Goal: Task Accomplishment & Management: Manage account settings

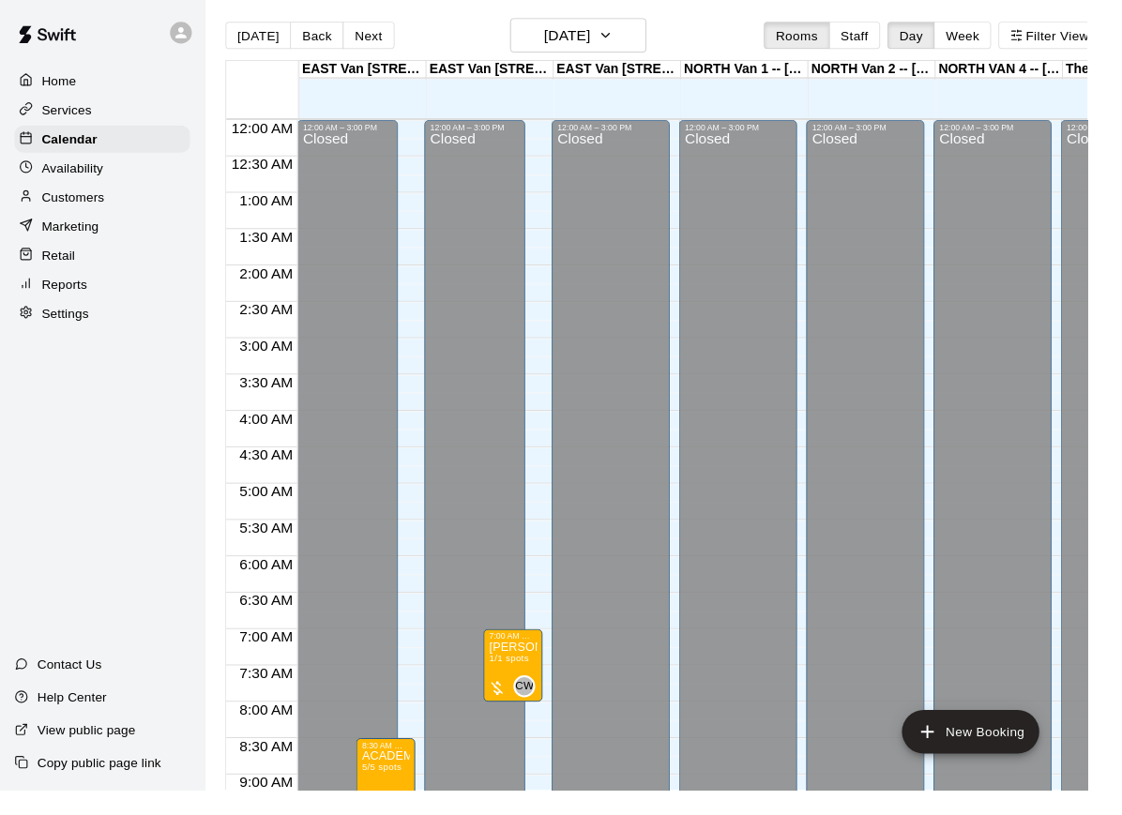
scroll to position [1034, 0]
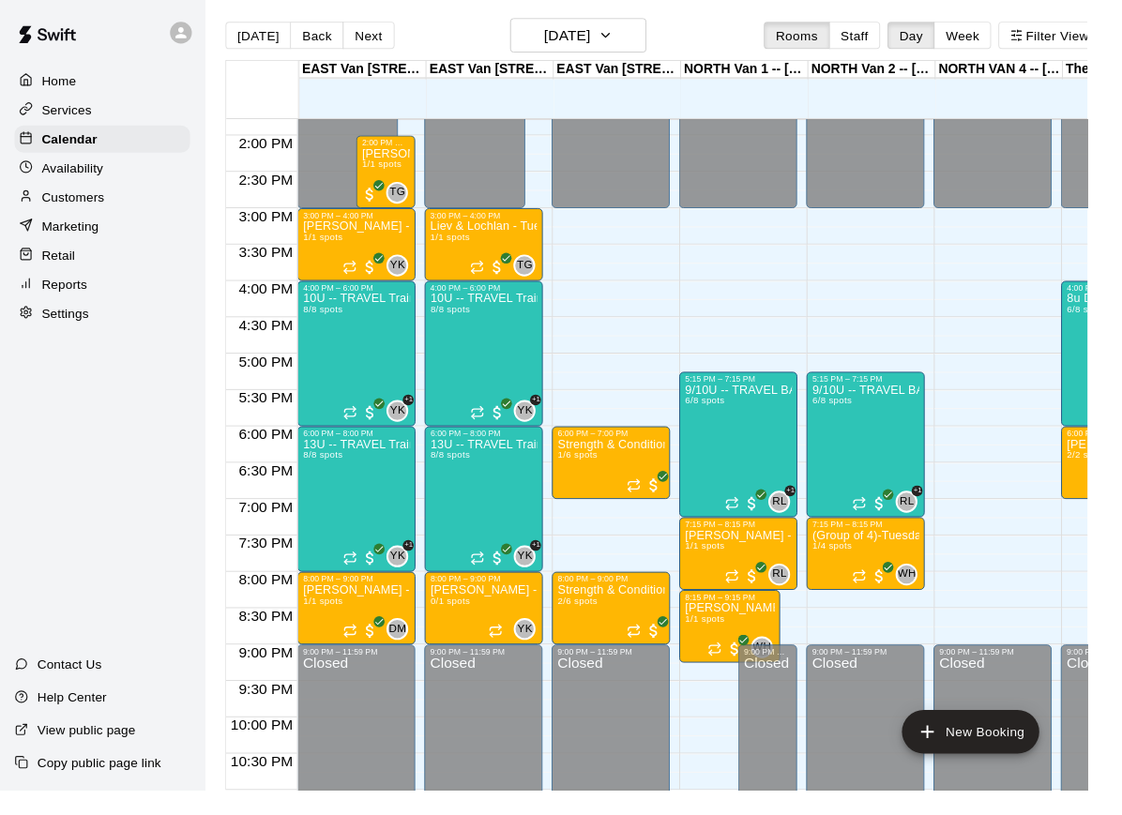
click at [105, 115] on div "Services" at bounding box center [105, 113] width 181 height 28
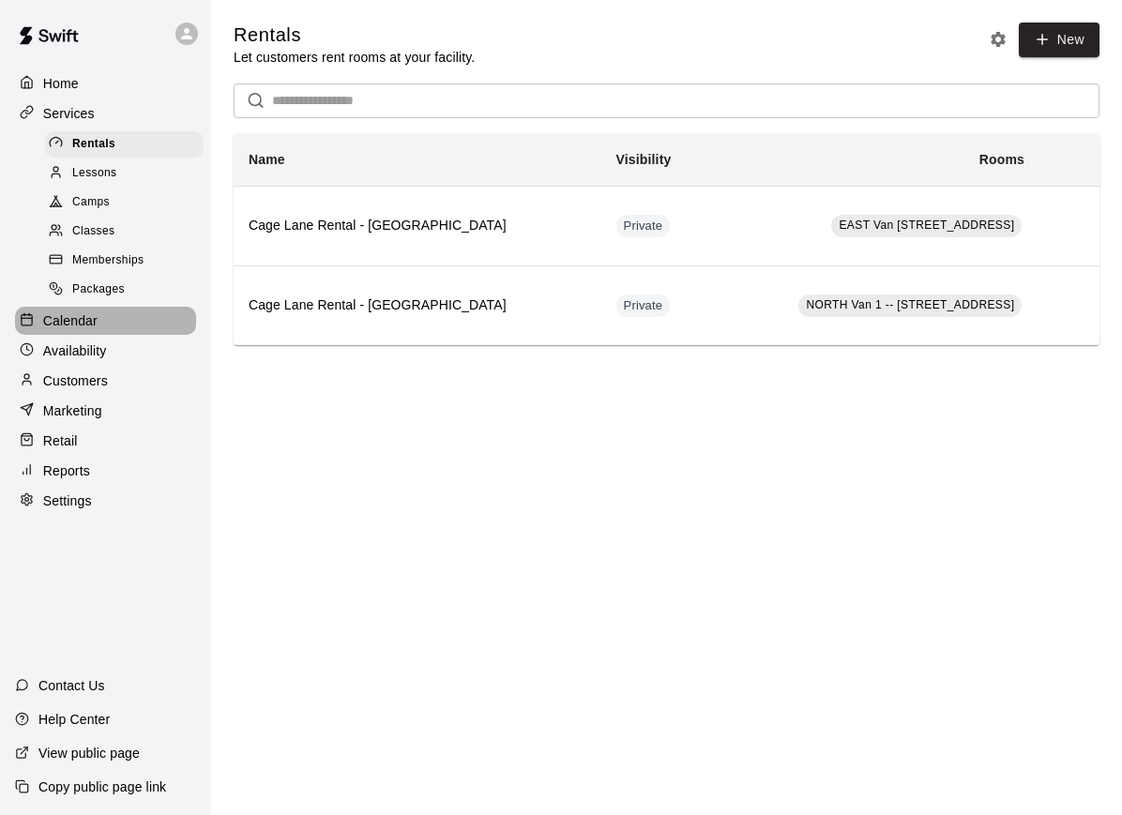
click at [94, 322] on p "Calendar" at bounding box center [70, 320] width 54 height 19
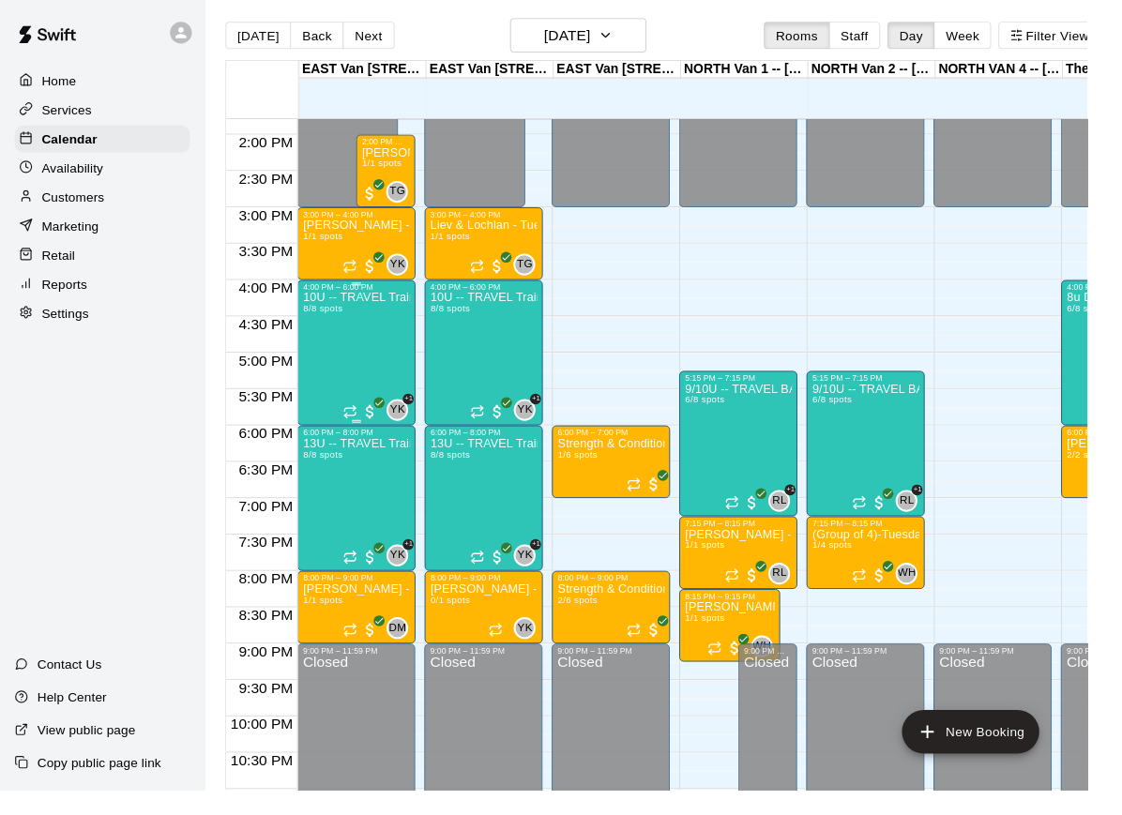
scroll to position [1034, 0]
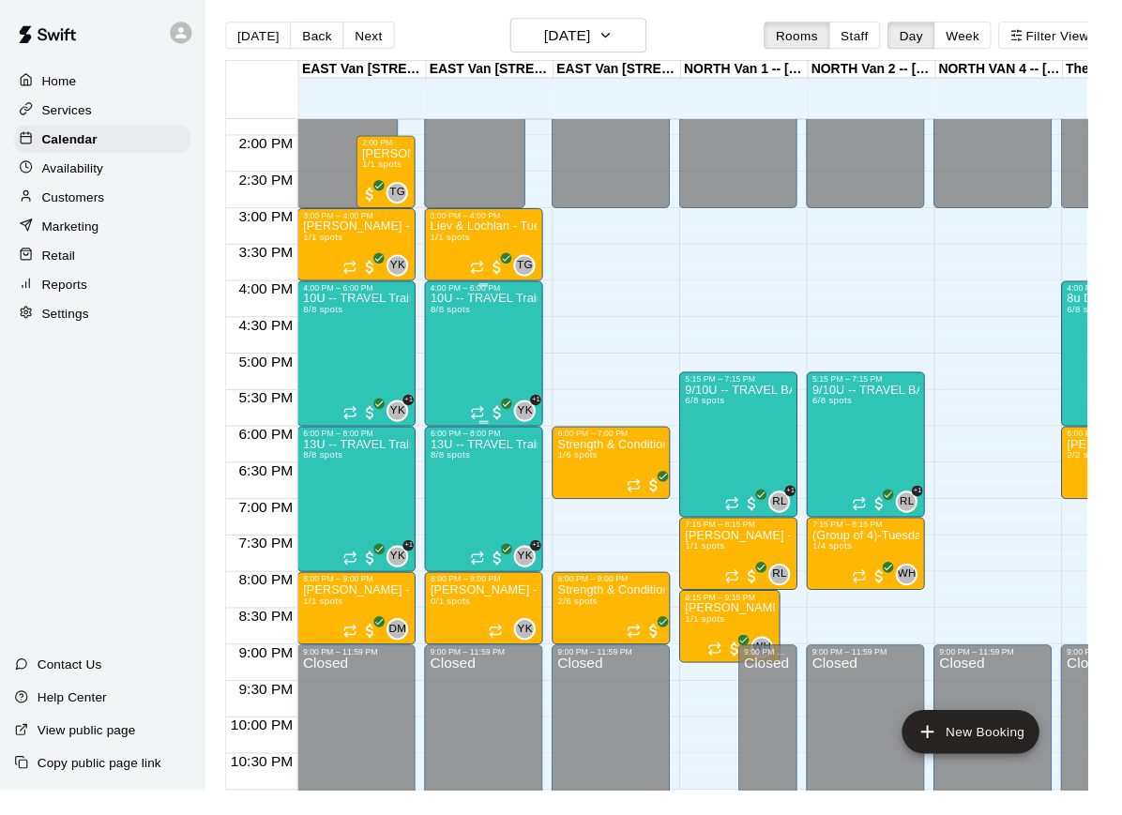
click at [512, 360] on div "10U -- TRAVEL Training TUESDAYS 8/8 spots" at bounding box center [499, 709] width 111 height 815
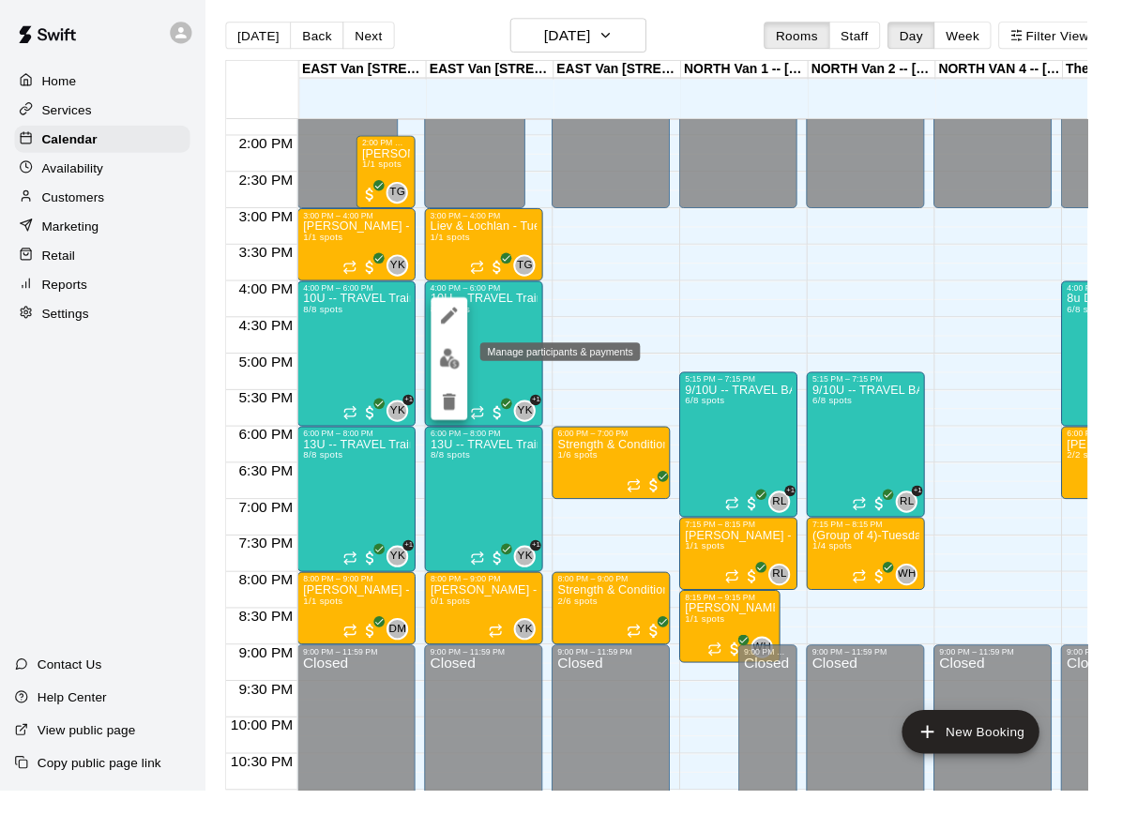
click at [462, 371] on img "edit" at bounding box center [464, 370] width 22 height 22
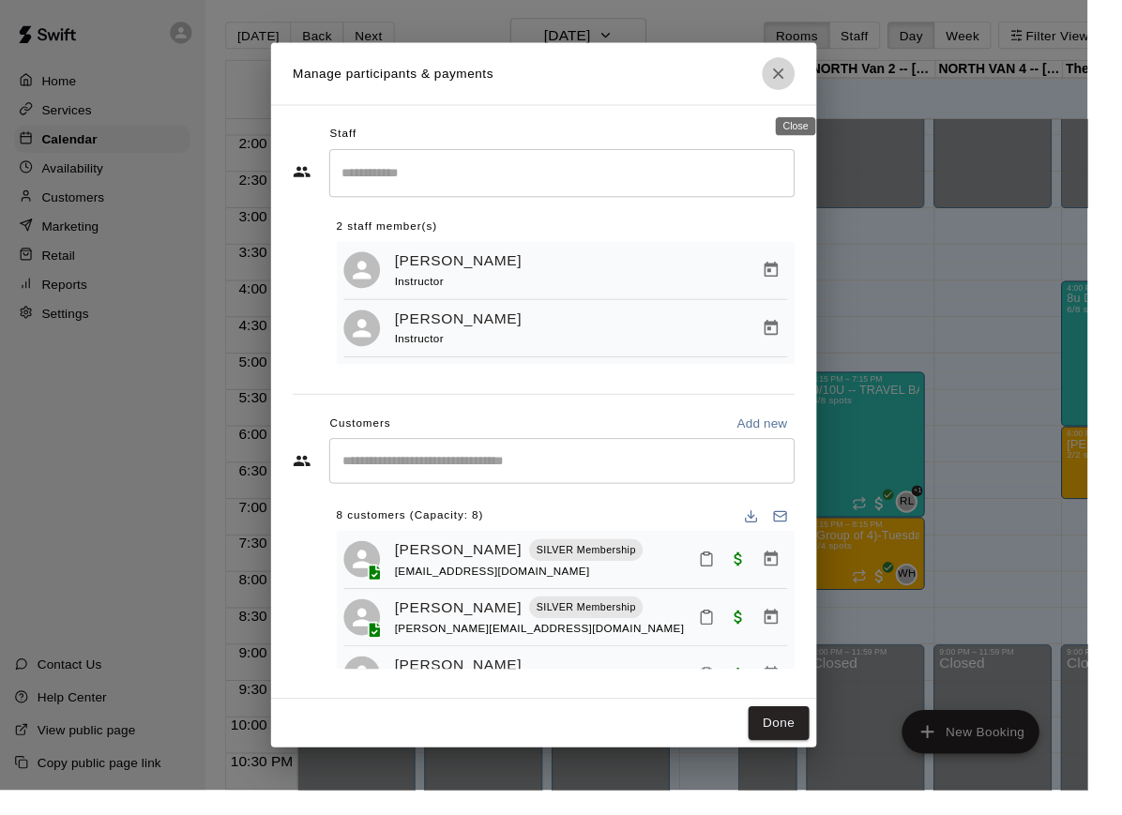
click at [808, 82] on icon "Close" at bounding box center [802, 75] width 11 height 11
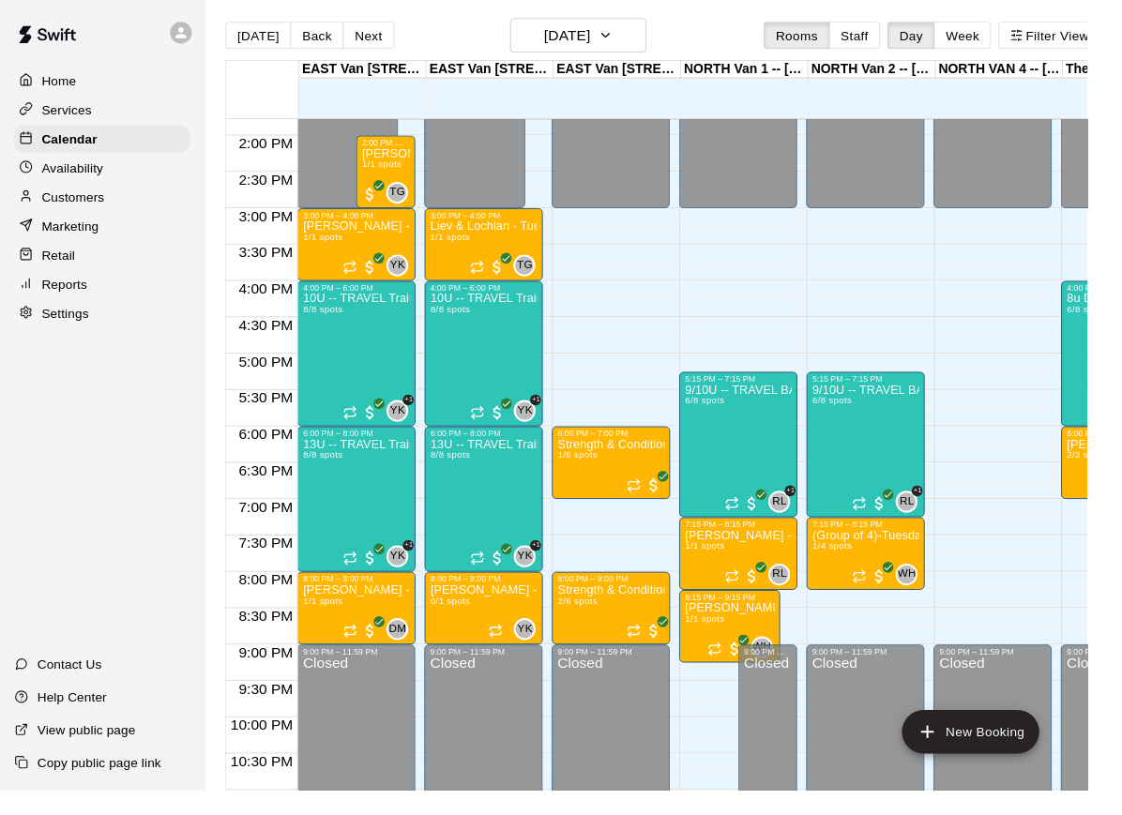
click at [76, 326] on p "Settings" at bounding box center [67, 323] width 49 height 19
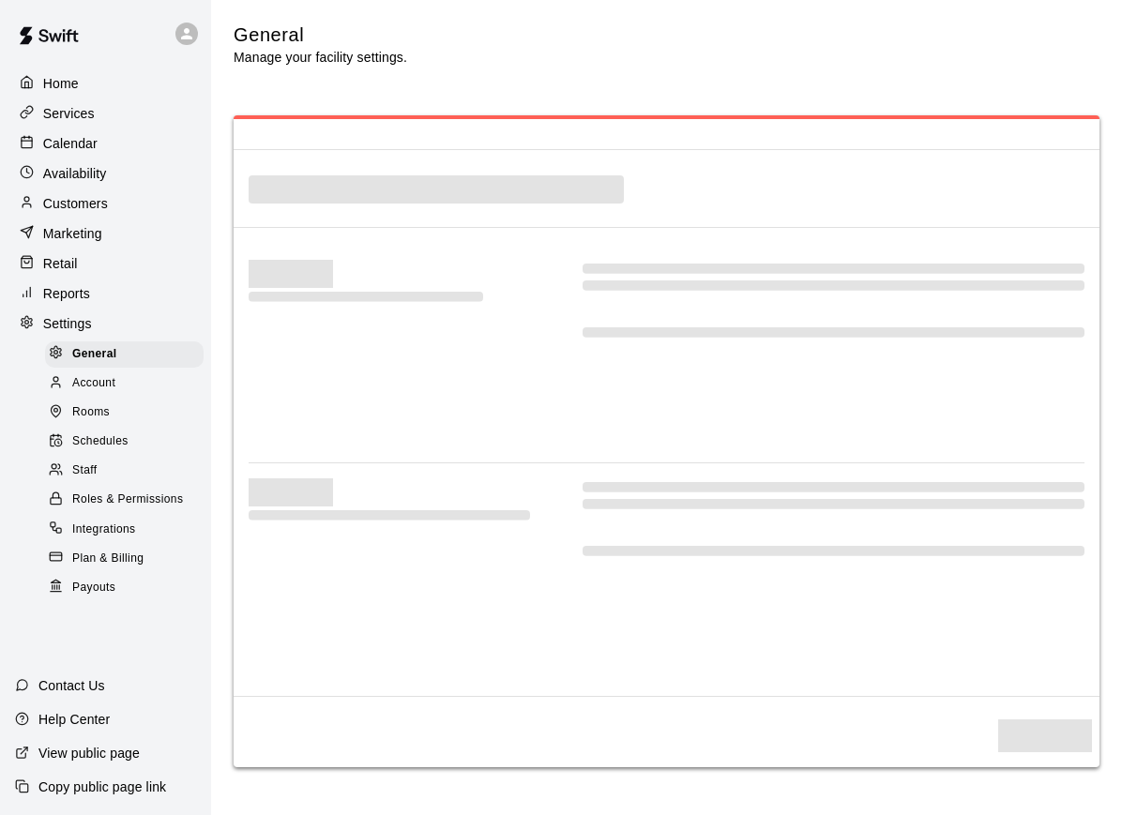
select select "**"
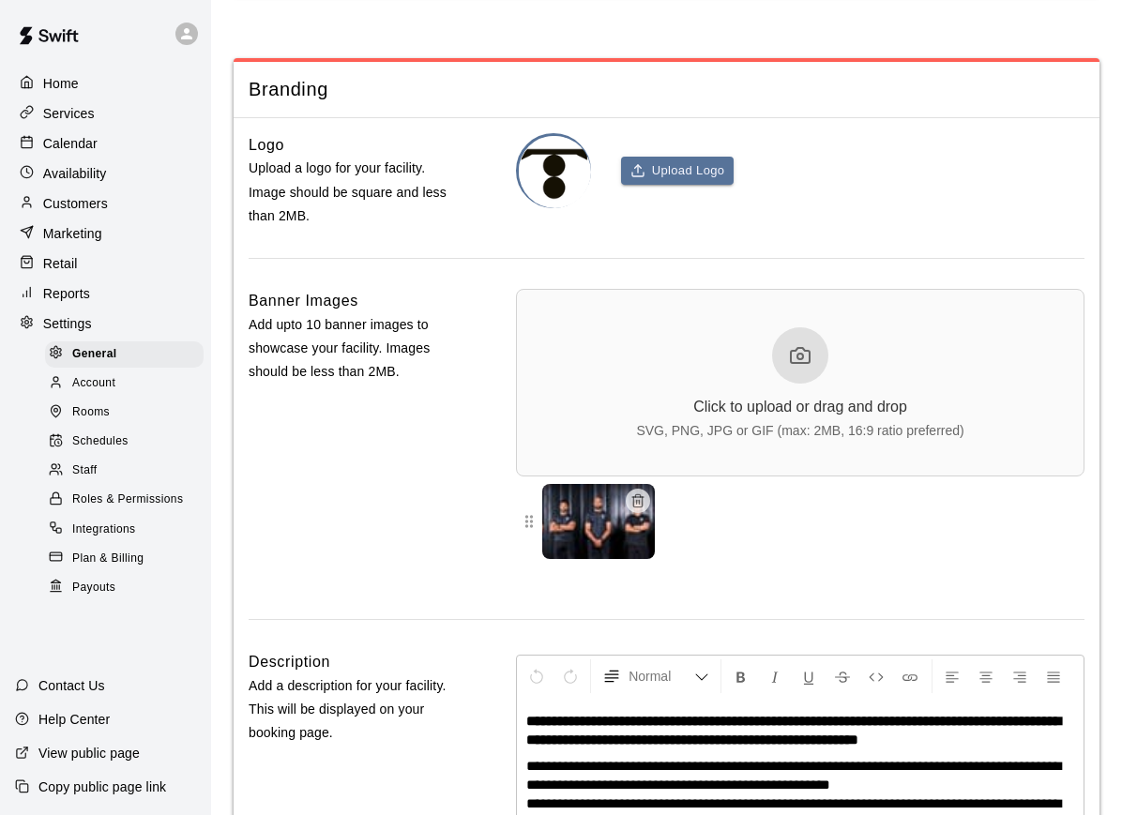
scroll to position [3960, 0]
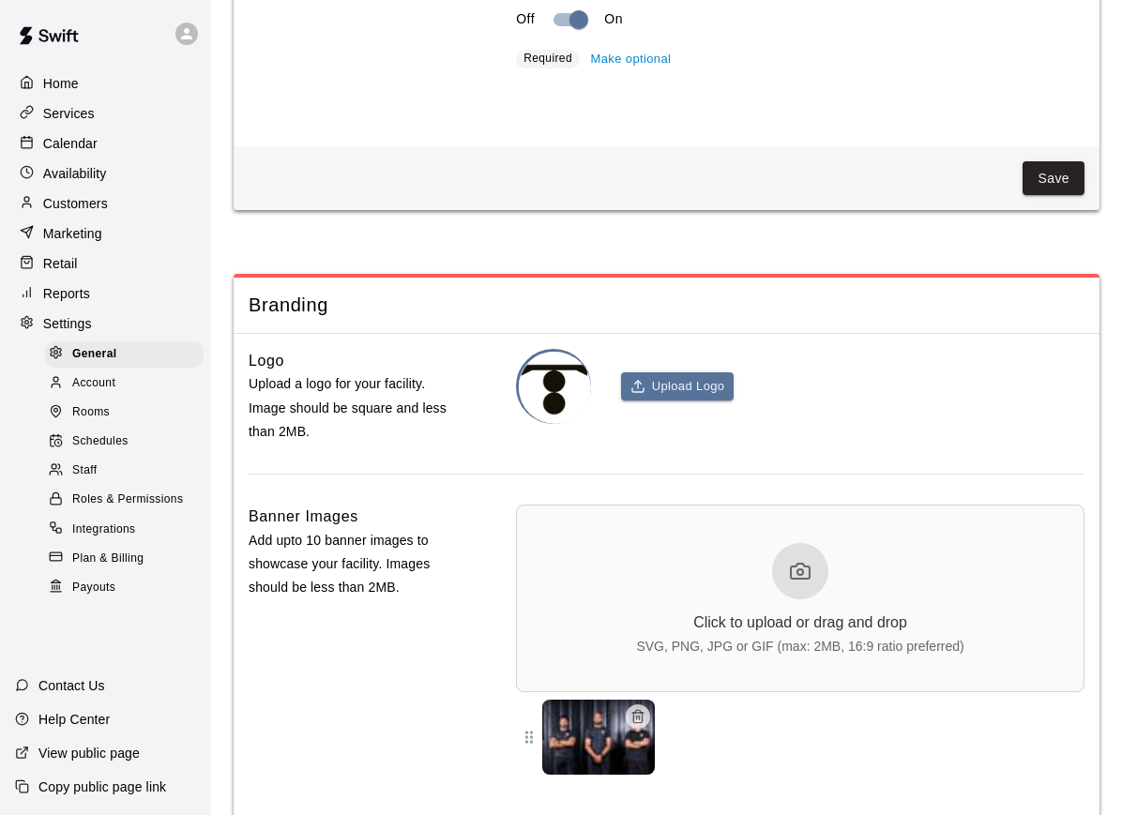
click at [104, 481] on div "Staff" at bounding box center [124, 471] width 158 height 26
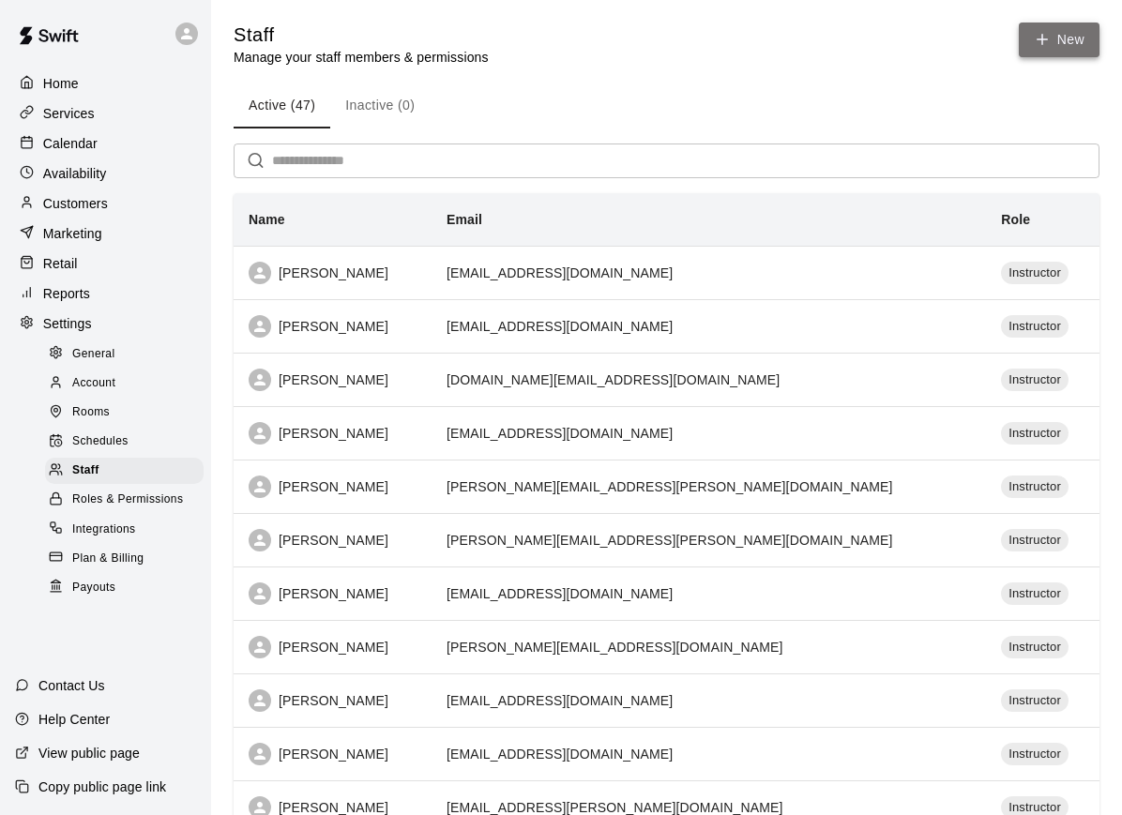
click at [1060, 49] on link "New" at bounding box center [1058, 40] width 81 height 35
select select "**"
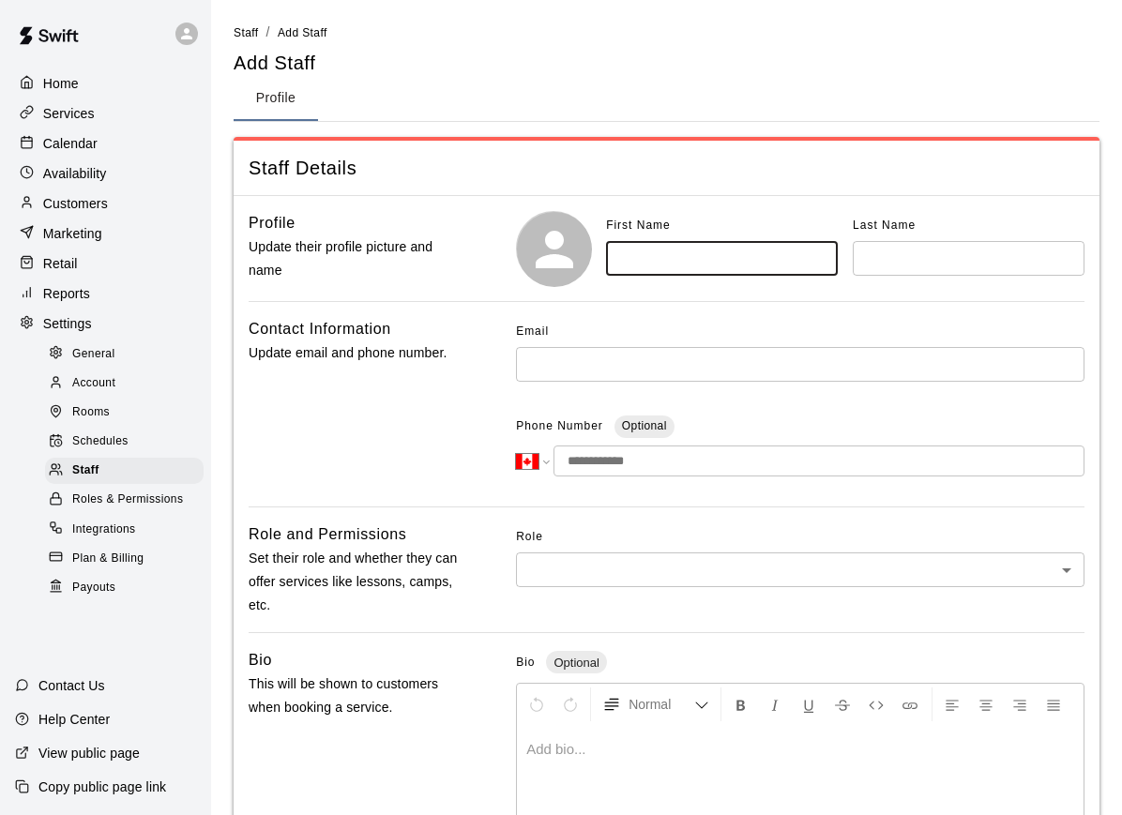
click at [761, 257] on input "text" at bounding box center [722, 258] width 232 height 35
type input "******"
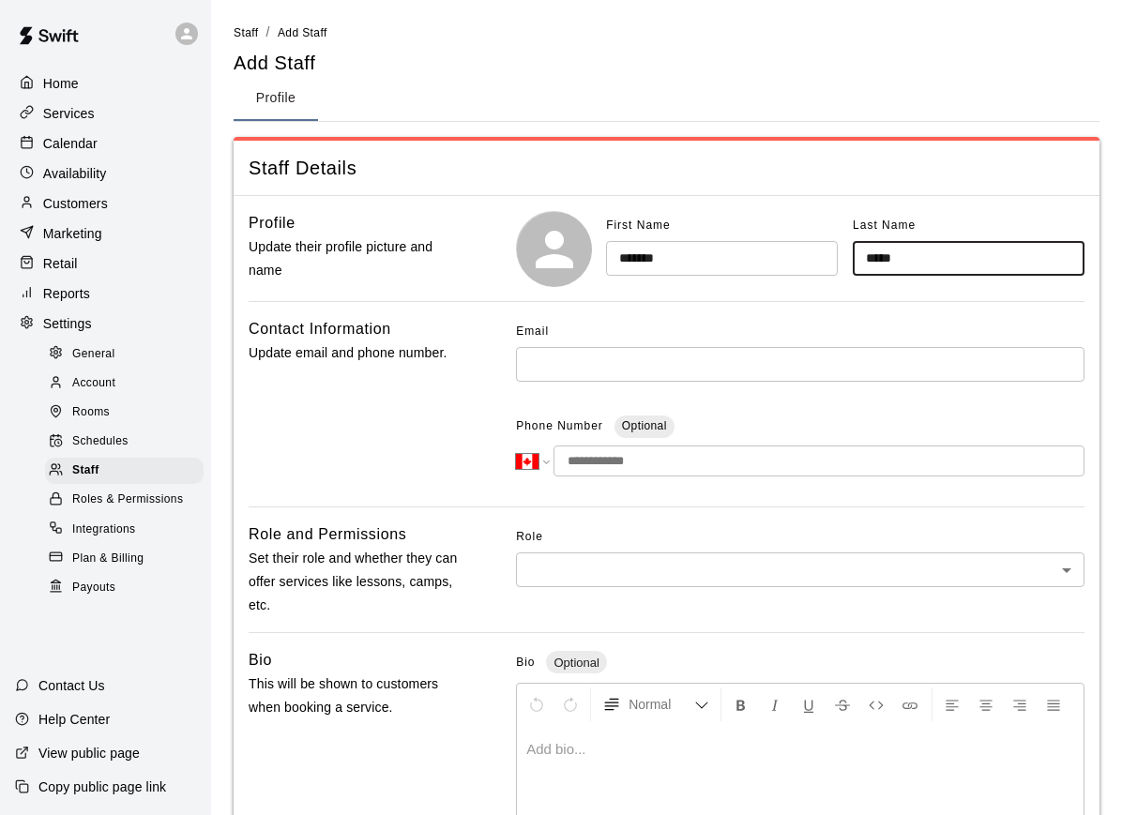
type input "*****"
click at [578, 372] on input "text" at bounding box center [800, 364] width 568 height 35
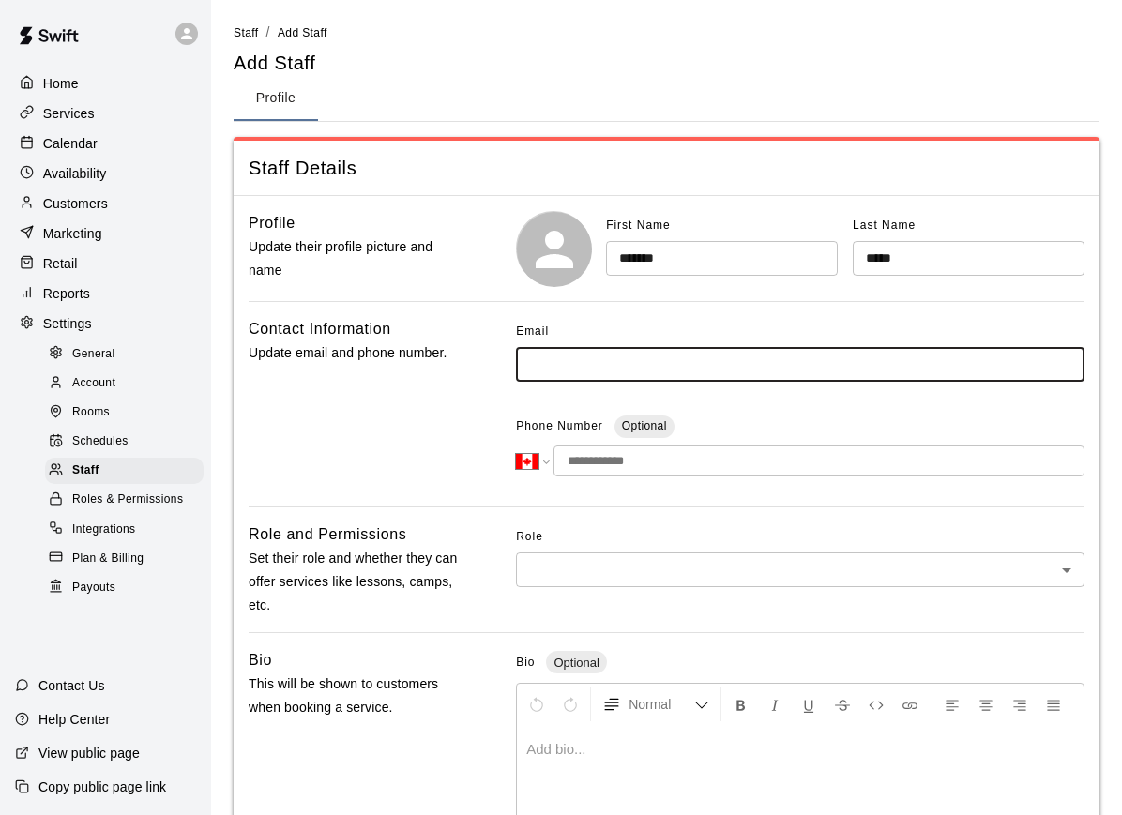
paste input "**********"
type input "**********"
click at [630, 463] on input "tel" at bounding box center [818, 460] width 531 height 31
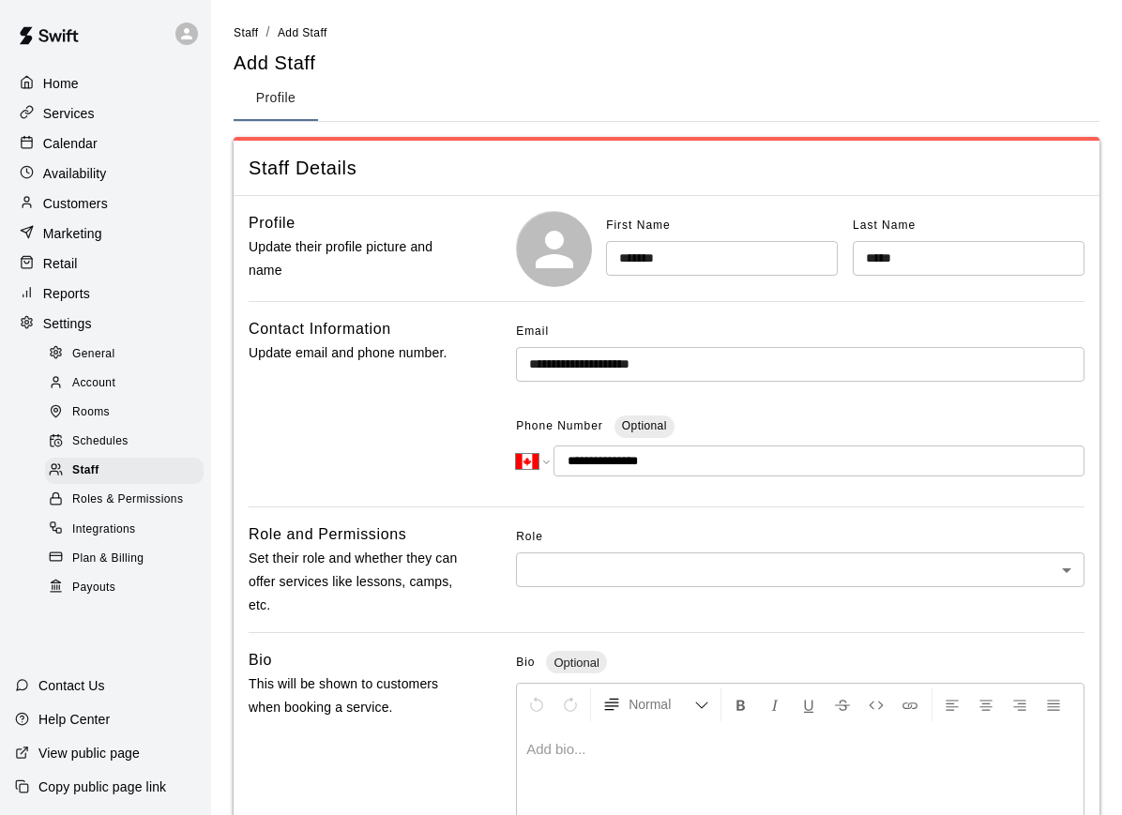
type input "**********"
click at [628, 555] on body "**********" at bounding box center [561, 614] width 1122 height 1229
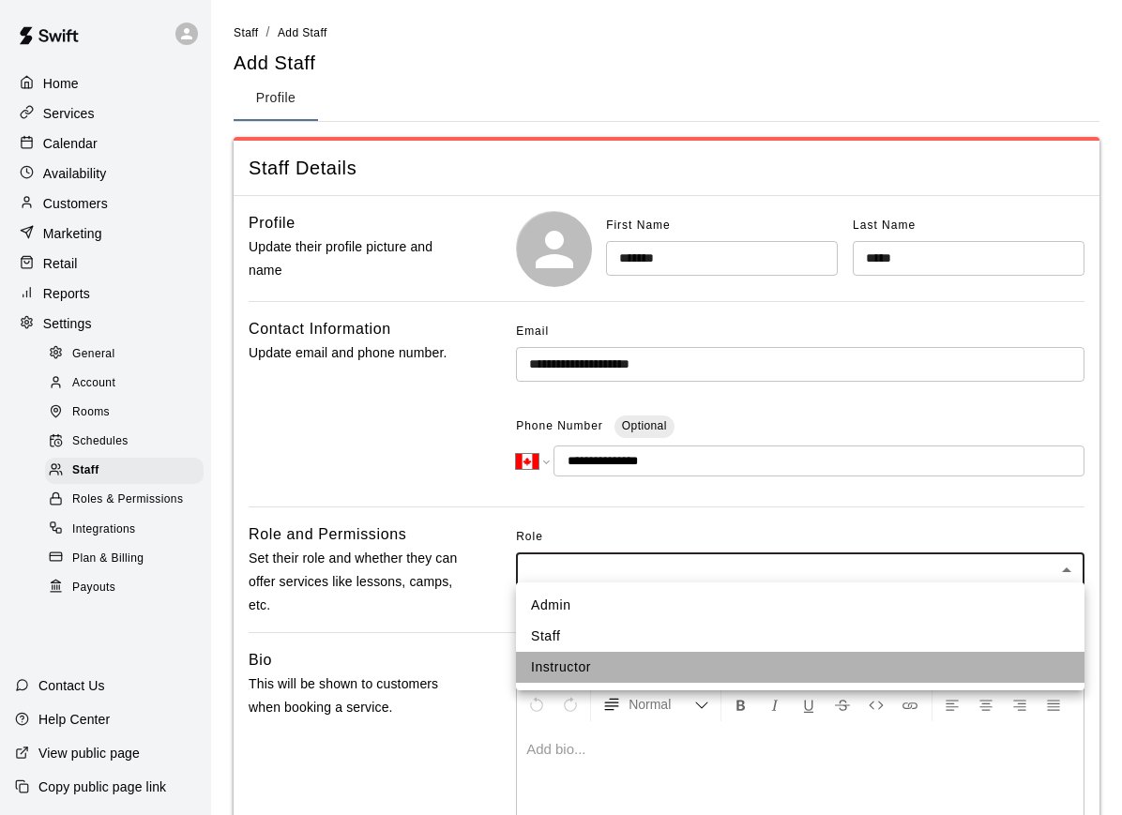
click at [555, 667] on li "Instructor" at bounding box center [800, 667] width 568 height 31
type input "**********"
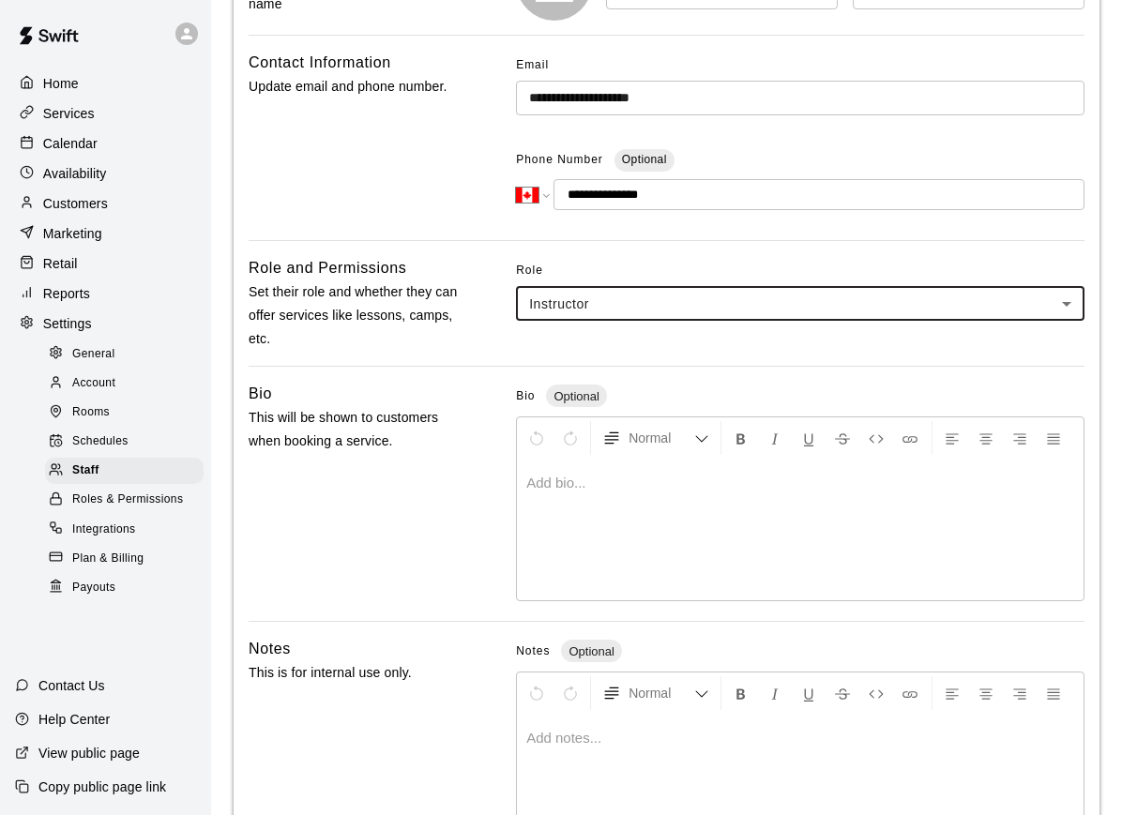
scroll to position [347, 0]
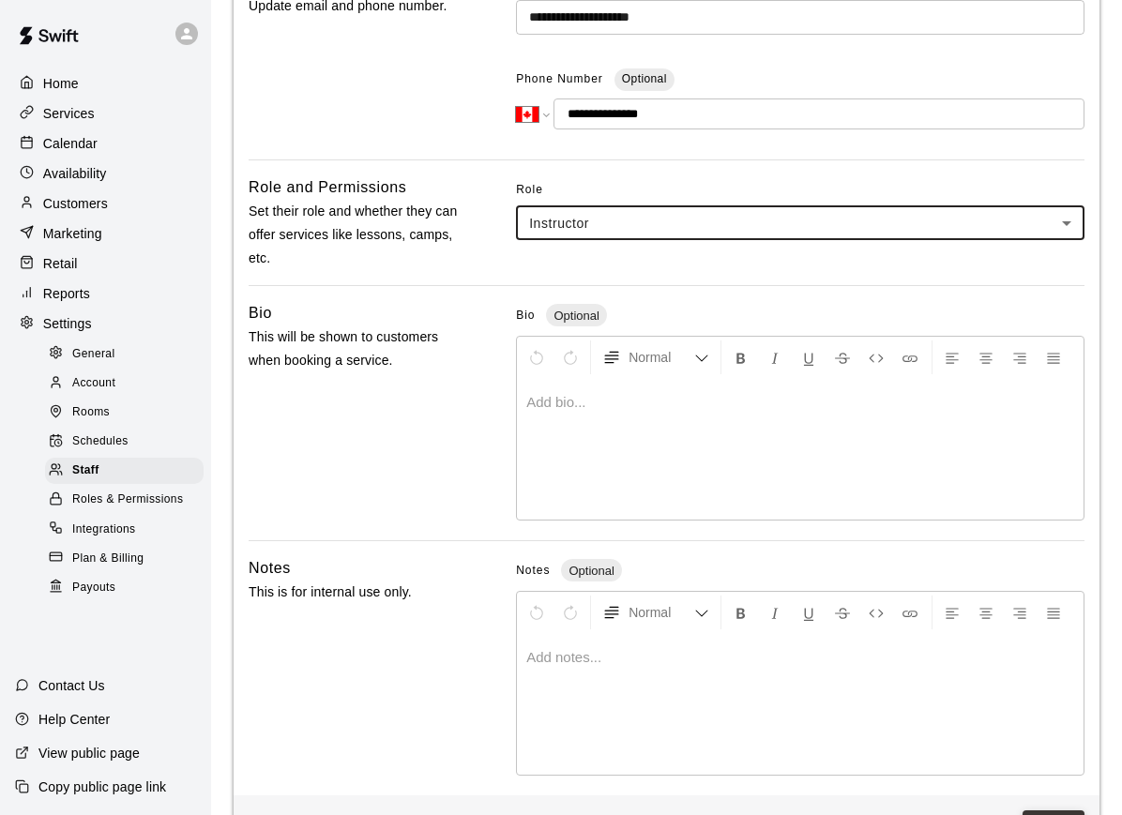
click at [1058, 814] on button "Save" at bounding box center [1053, 827] width 62 height 35
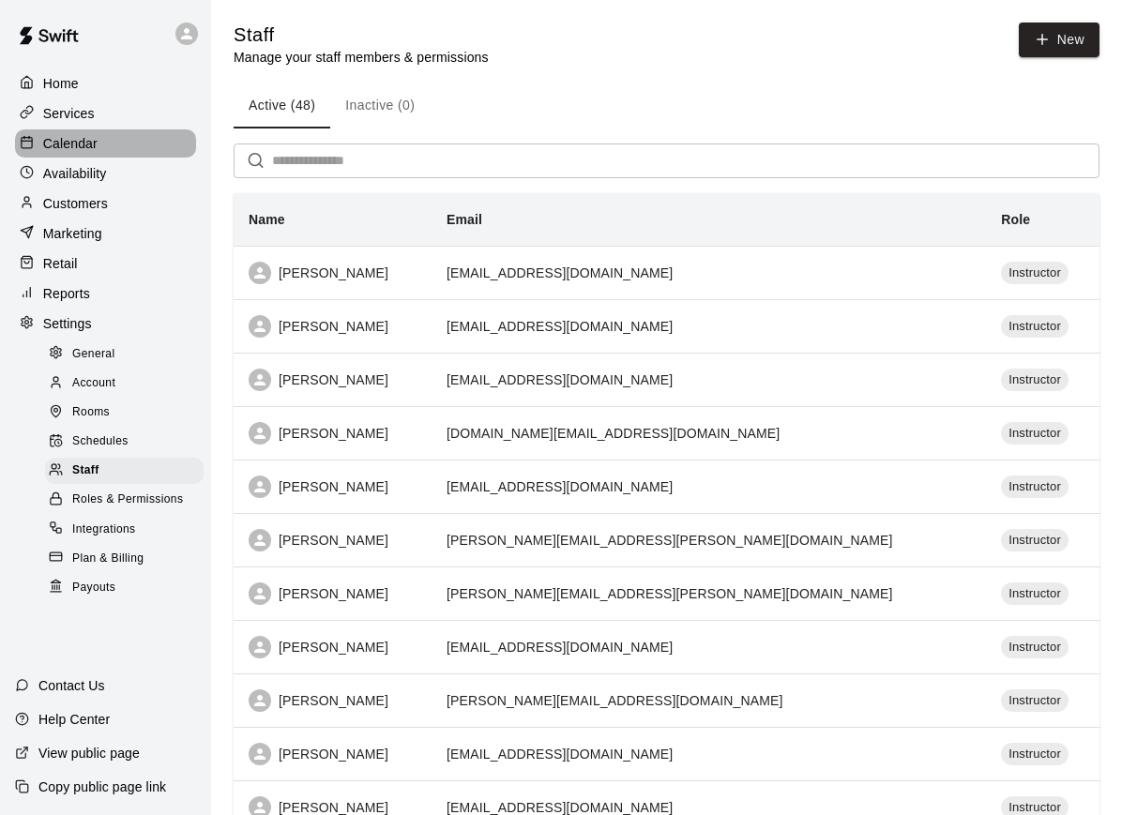
click at [82, 152] on p "Calendar" at bounding box center [70, 143] width 54 height 19
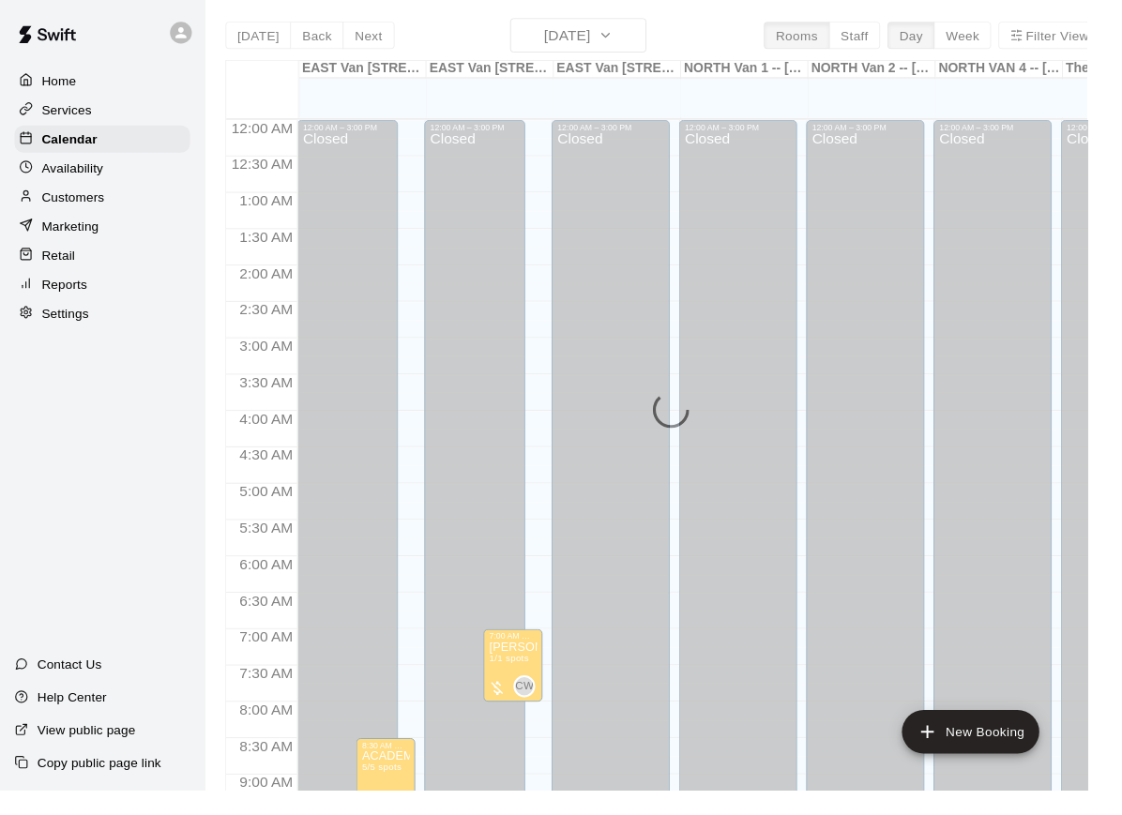
scroll to position [943, 0]
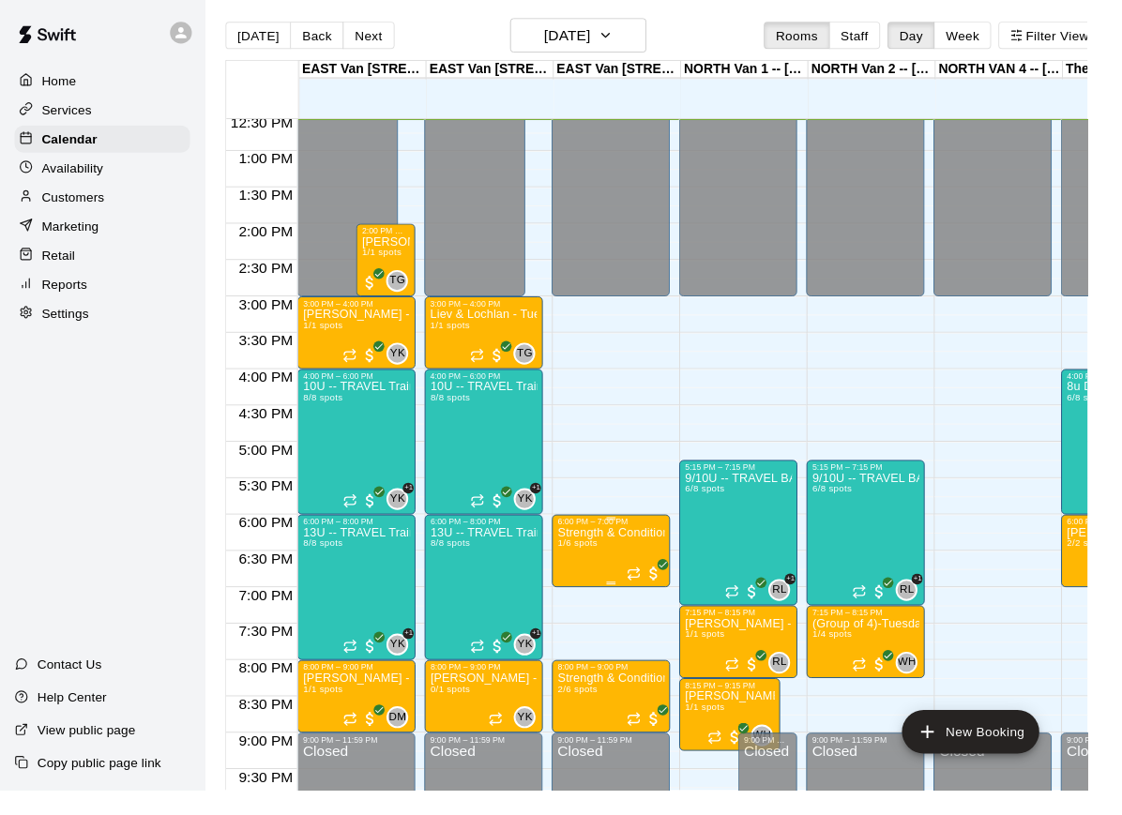
click at [595, 609] on img "edit" at bounding box center [595, 611] width 22 height 22
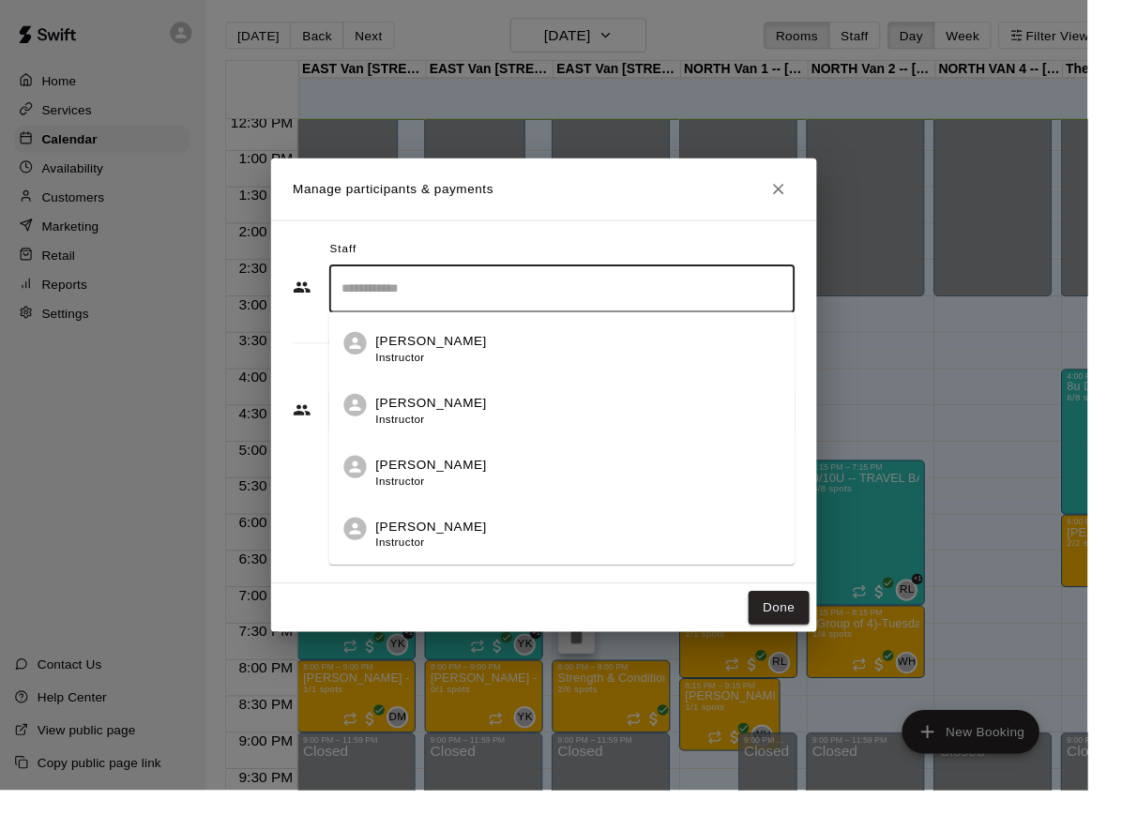
click at [462, 314] on input "Search staff" at bounding box center [579, 297] width 463 height 33
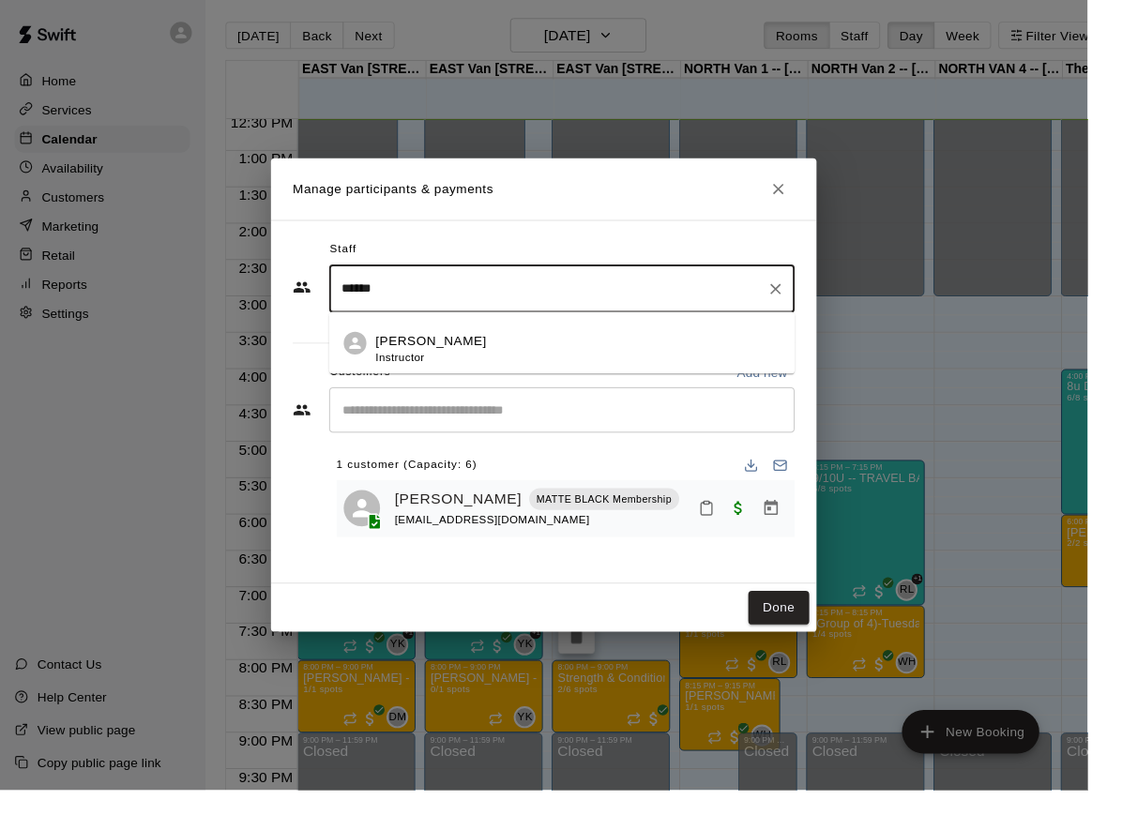
click at [534, 372] on div "[PERSON_NAME] Instructor" at bounding box center [595, 360] width 417 height 37
type input "******"
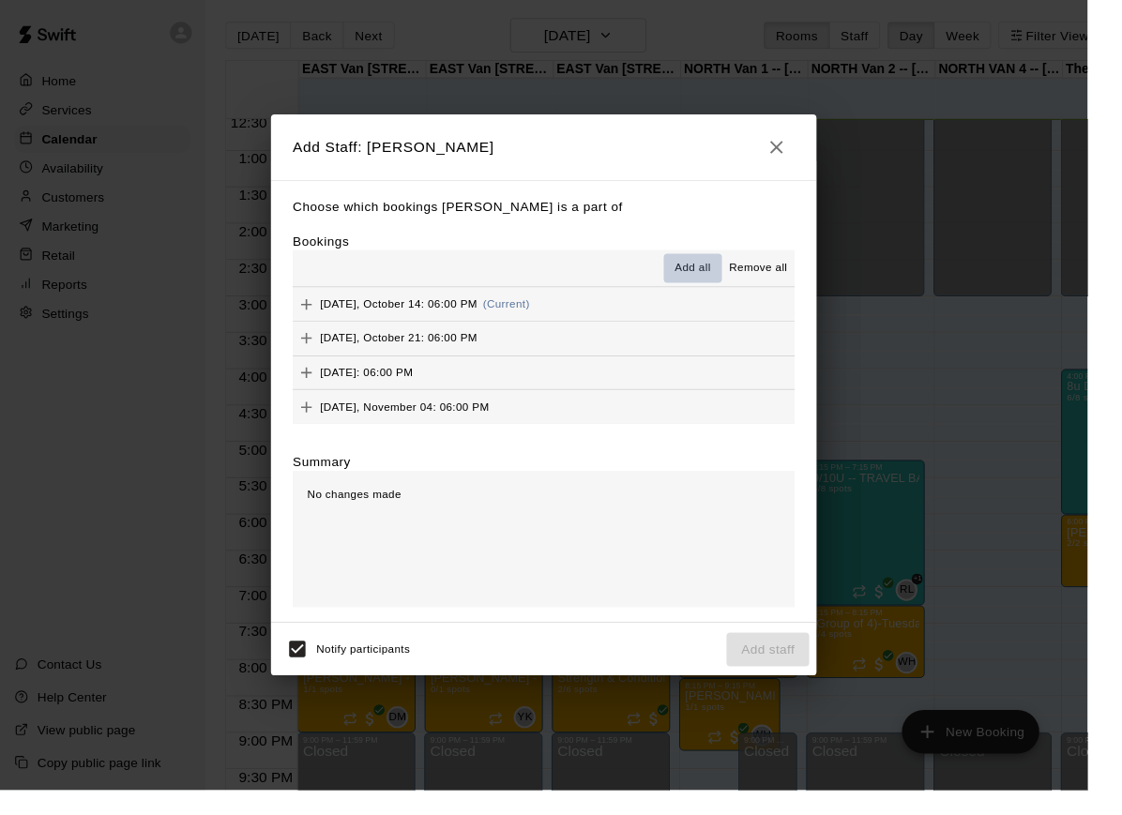
click at [733, 283] on span "Add all" at bounding box center [715, 276] width 38 height 19
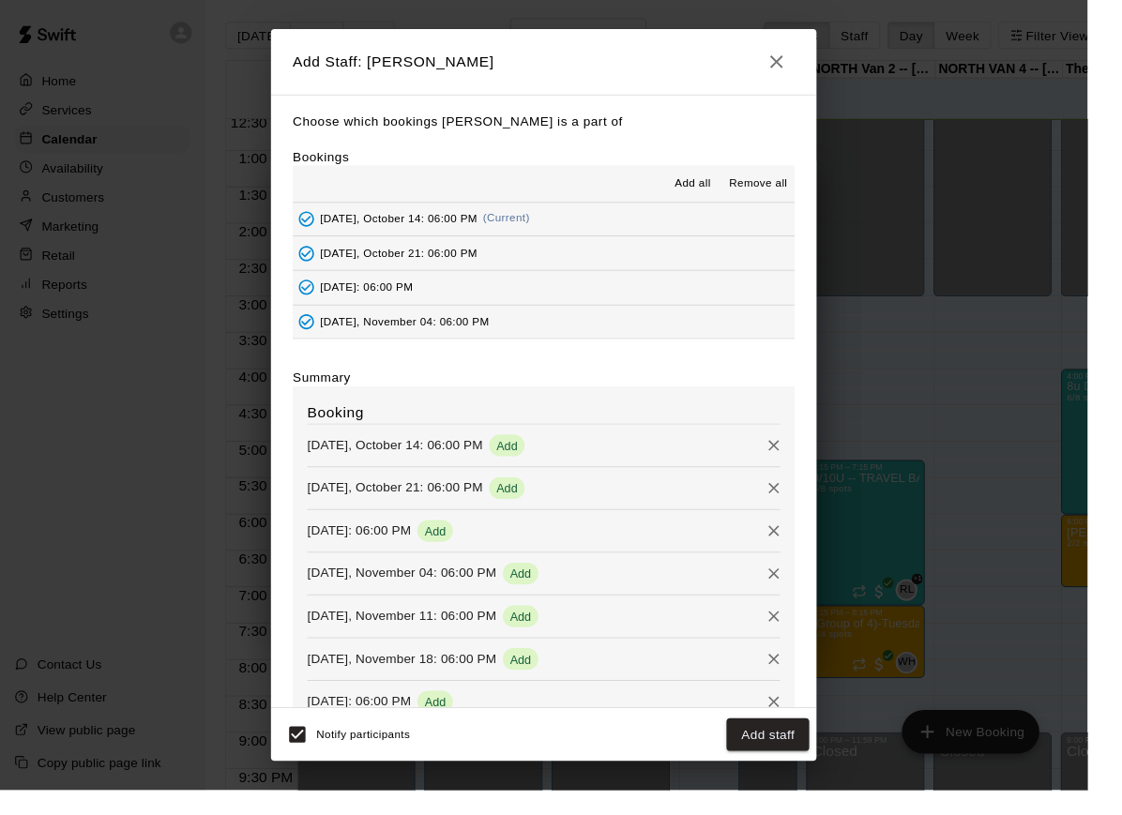
click at [802, 776] on button "Add staff" at bounding box center [791, 758] width 85 height 35
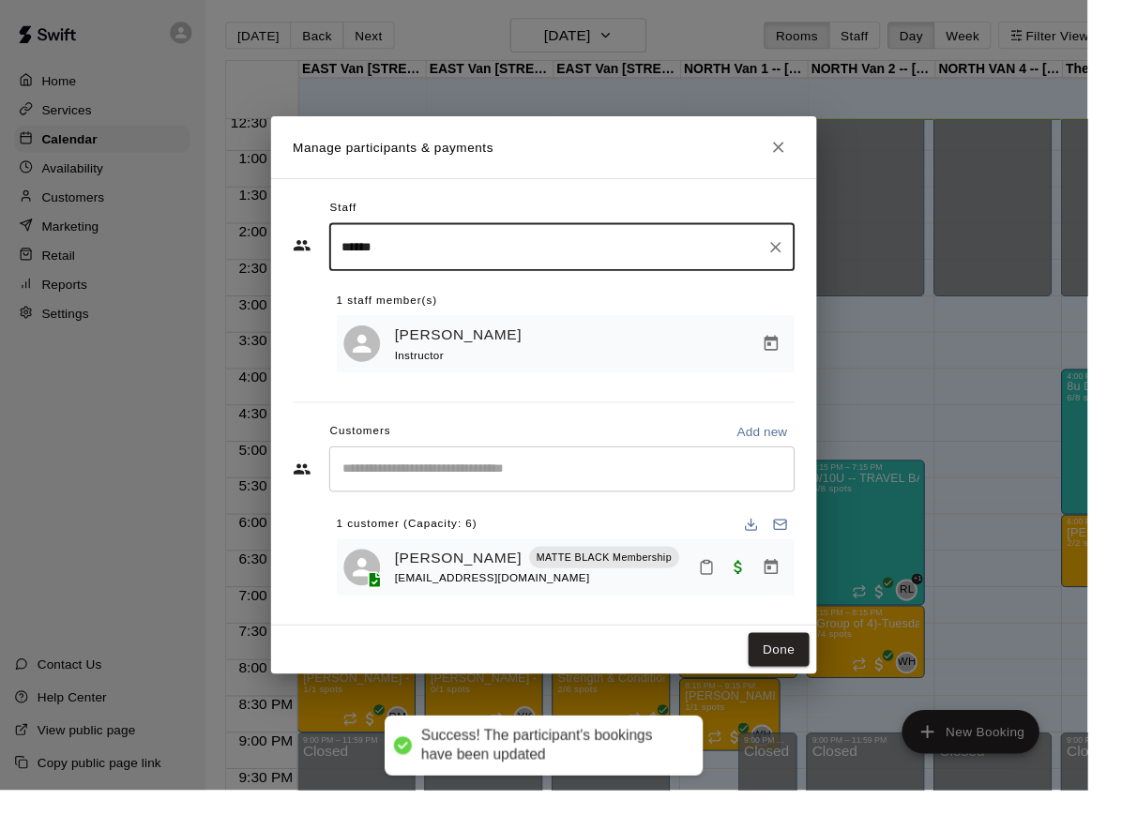
click at [812, 161] on icon "Close" at bounding box center [802, 152] width 19 height 19
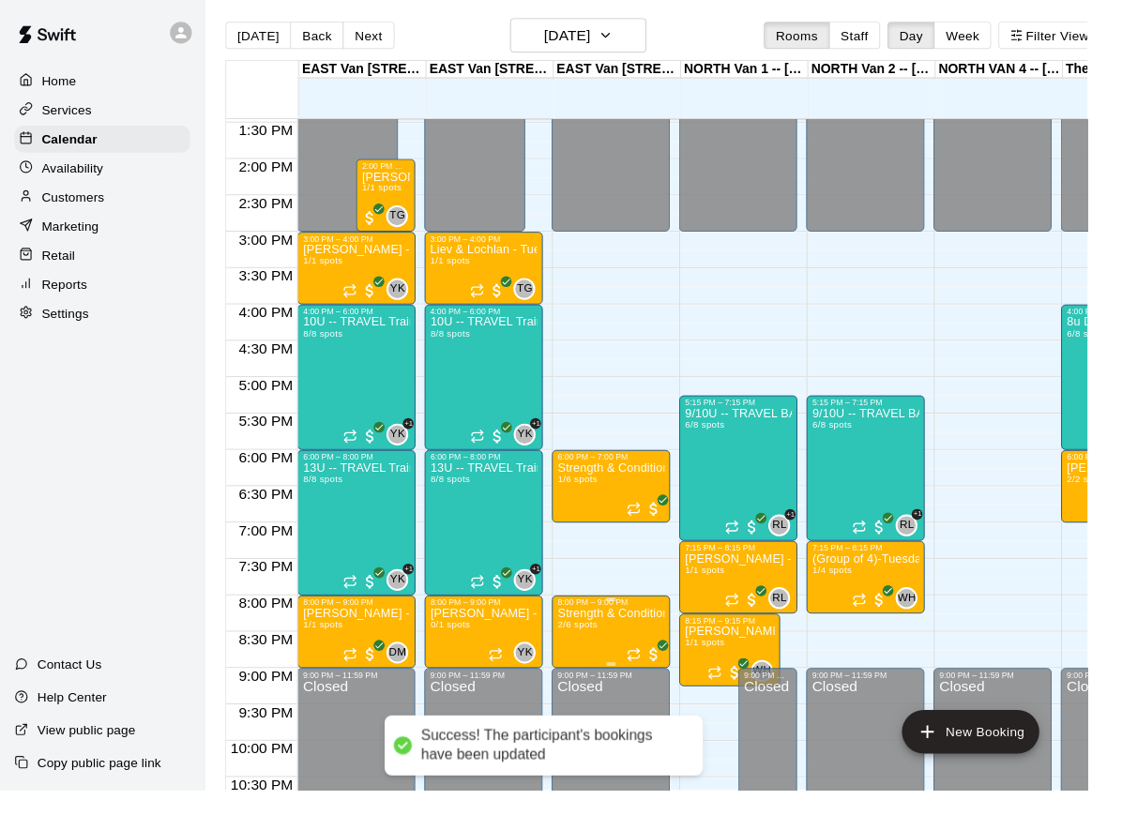
scroll to position [1016, -1]
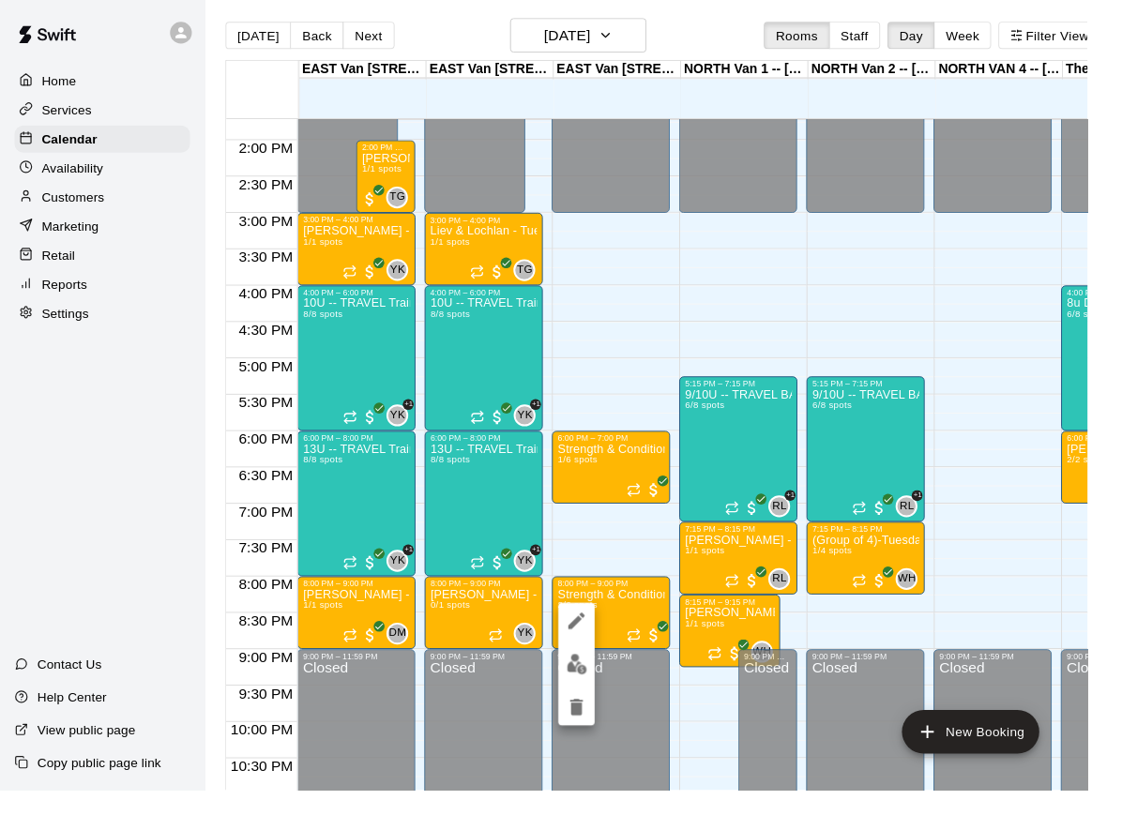
scroll to position [1031, 0]
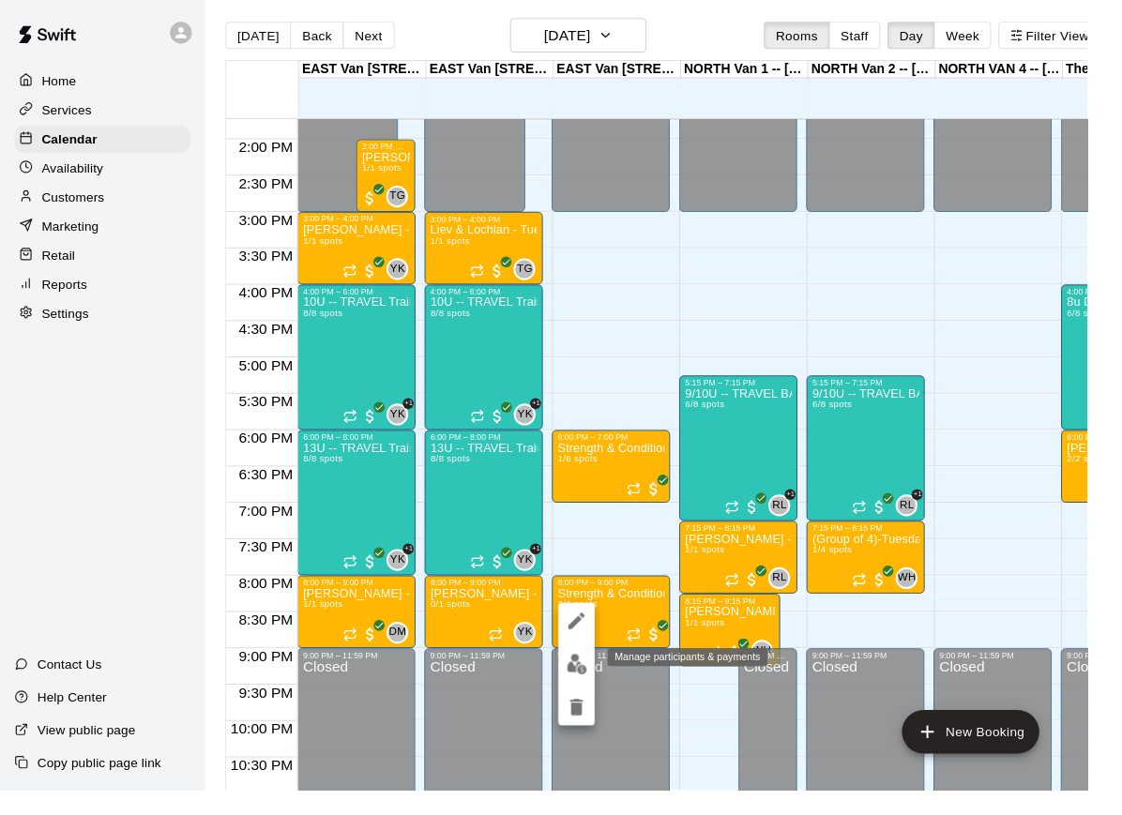
click at [593, 690] on img "edit" at bounding box center [595, 685] width 22 height 22
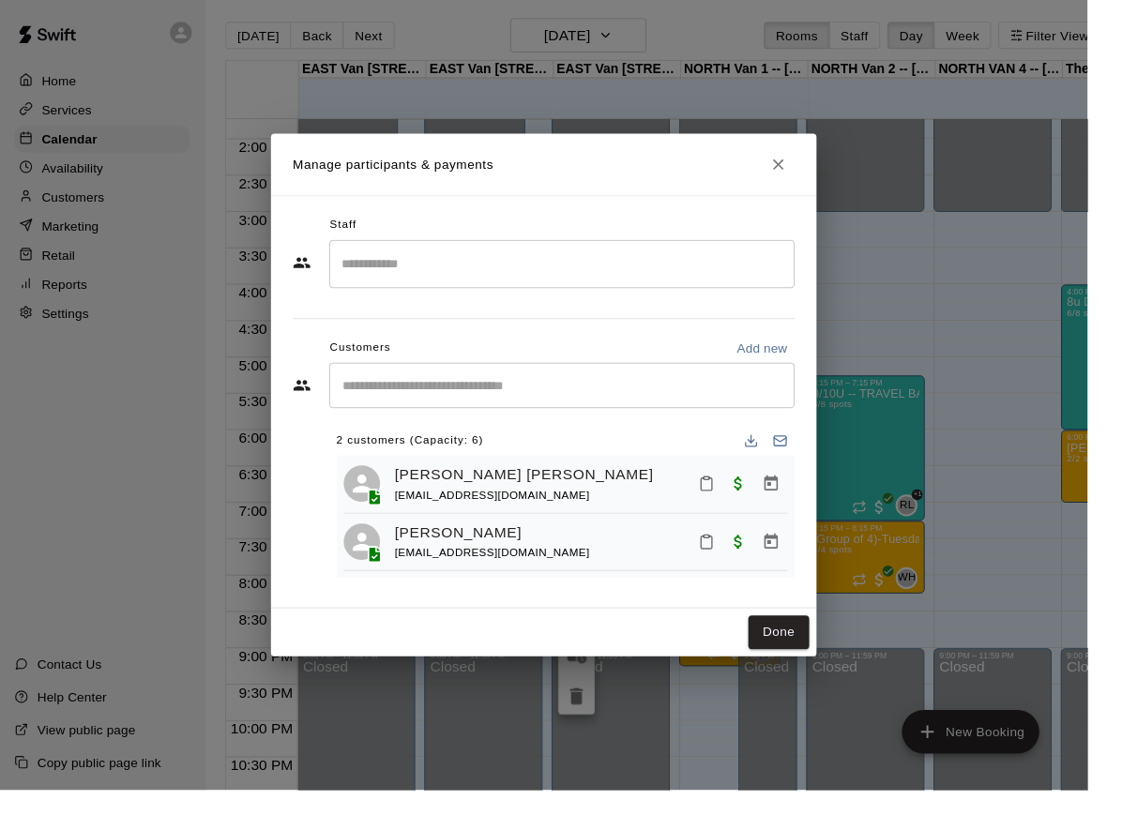
click at [454, 288] on input "Search staff" at bounding box center [579, 272] width 463 height 33
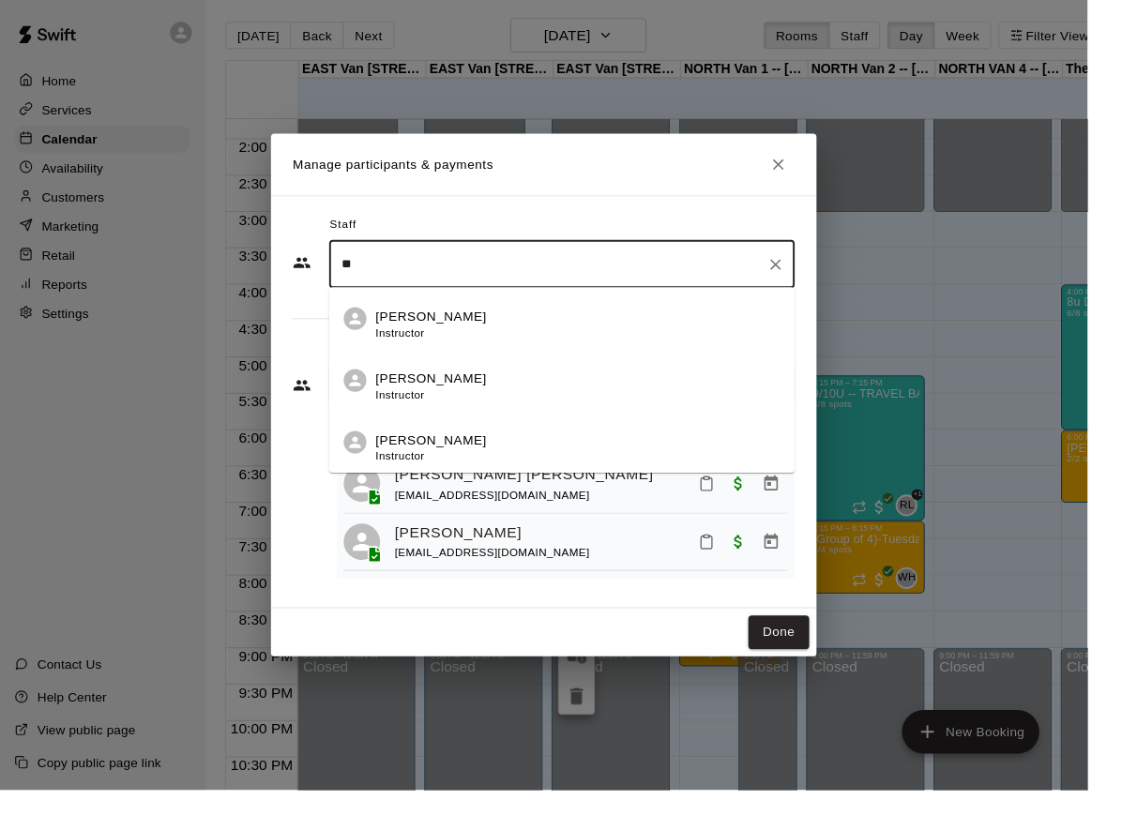
type input "**"
drag, startPoint x: 448, startPoint y: 261, endPoint x: -1, endPoint y: -5, distance: 521.7
click at [0, 0] on html "Home Services Calendar Availability Customers Marketing Retail Reports Settings…" at bounding box center [561, 418] width 1122 height 845
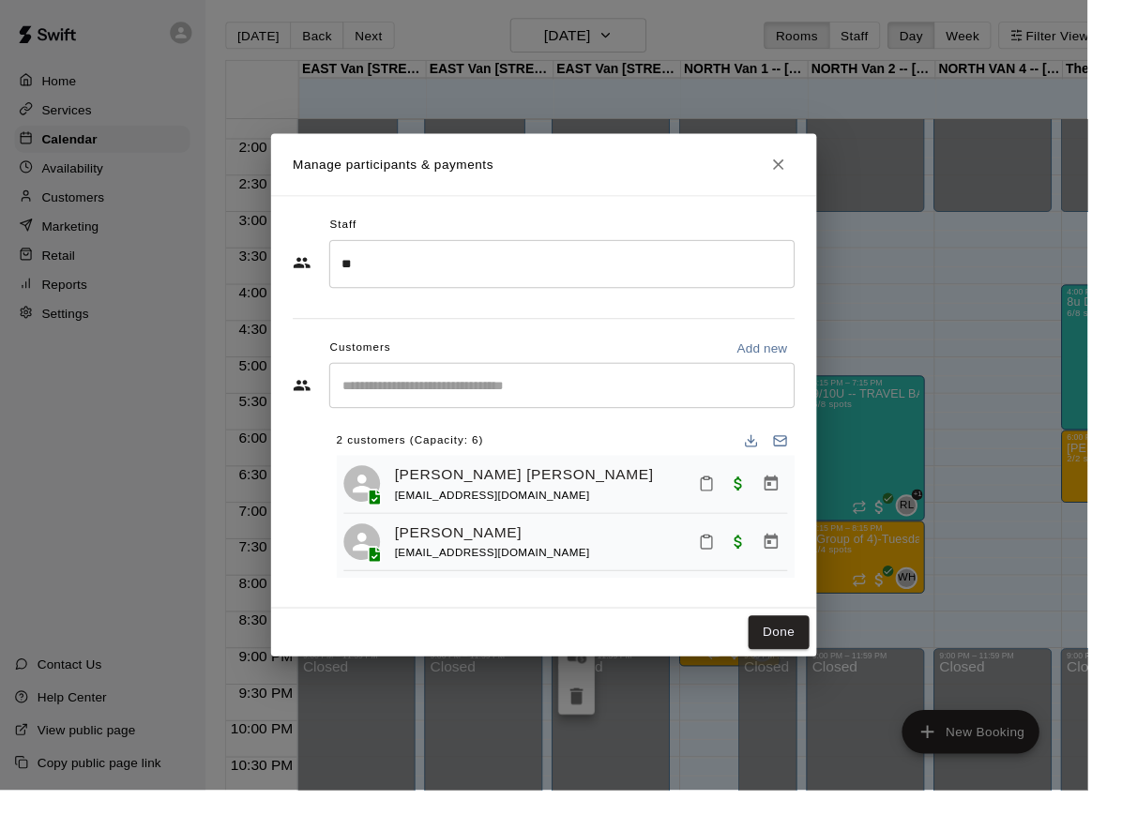
click at [449, 289] on input "**" at bounding box center [565, 272] width 435 height 33
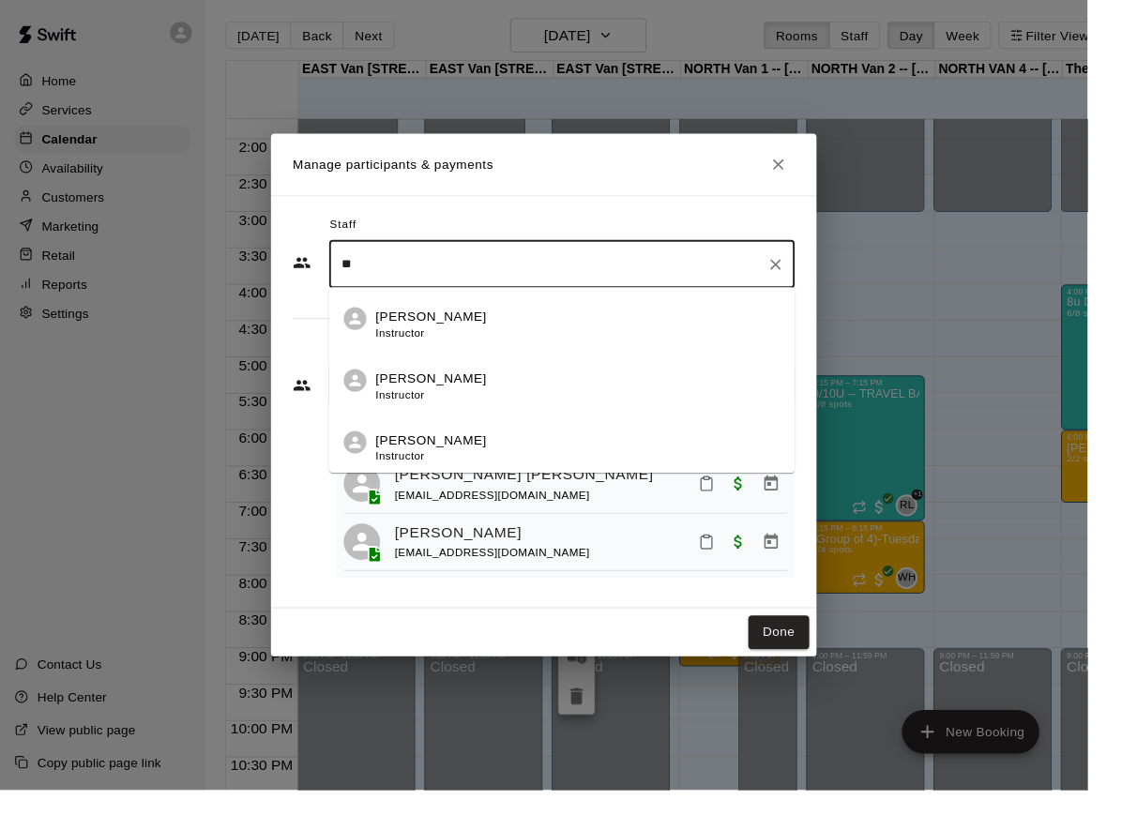
click at [481, 337] on p "[PERSON_NAME]" at bounding box center [444, 327] width 114 height 20
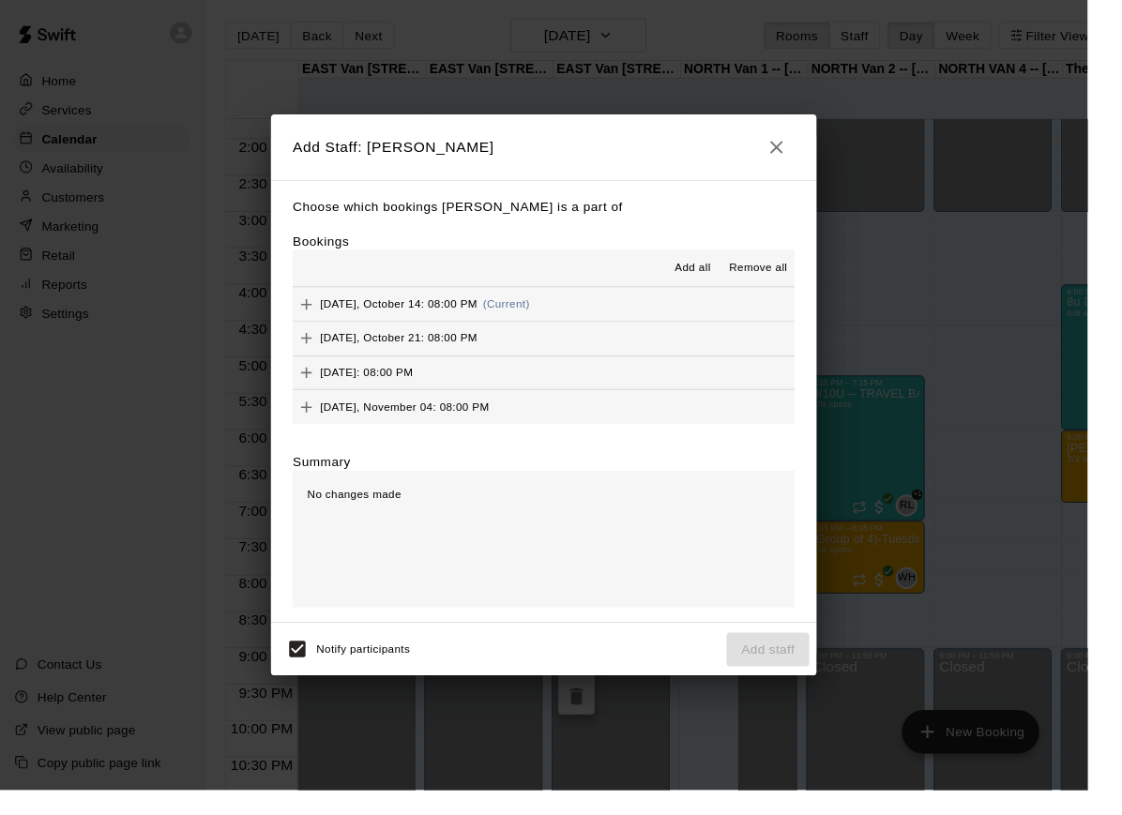
click at [744, 269] on div "Bookings Add all Remove all [DATE], October 14: 08:00 PM (Current) [DATE], Octo…" at bounding box center [561, 338] width 518 height 198
click at [734, 292] on button "Add all" at bounding box center [715, 277] width 60 height 30
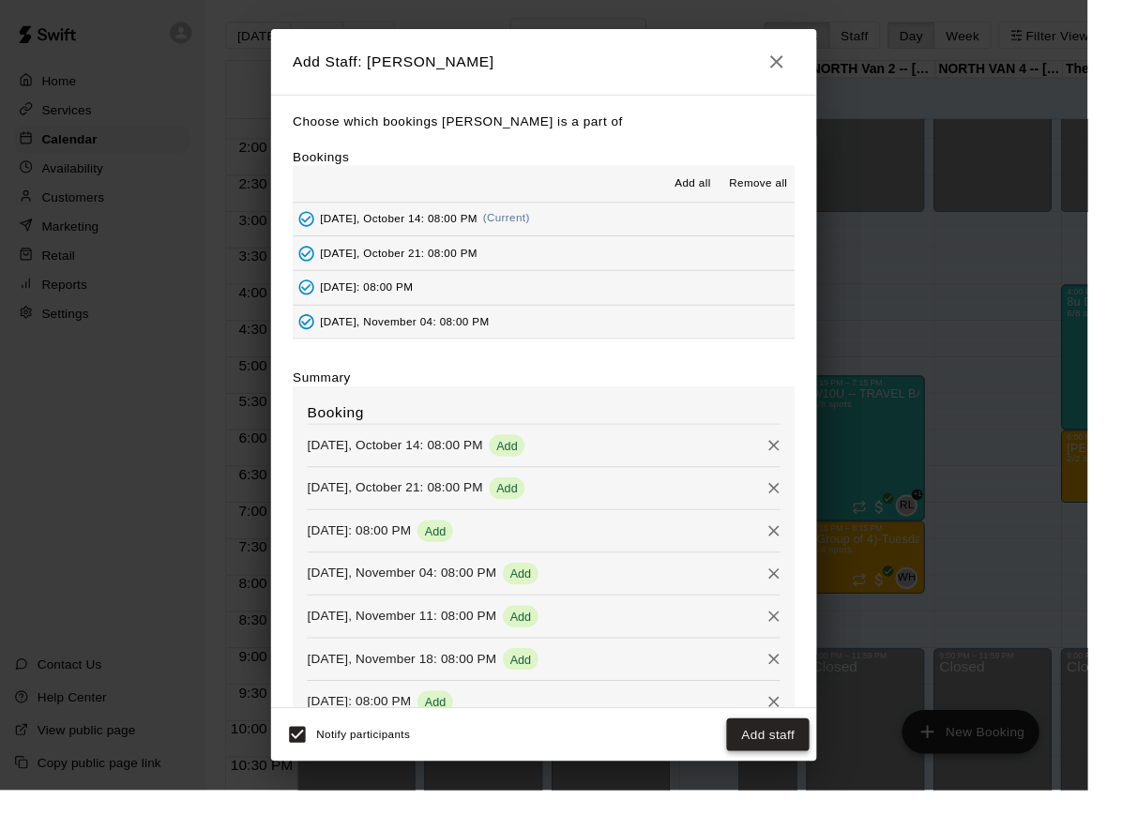
click at [807, 776] on button "Add staff" at bounding box center [791, 758] width 85 height 35
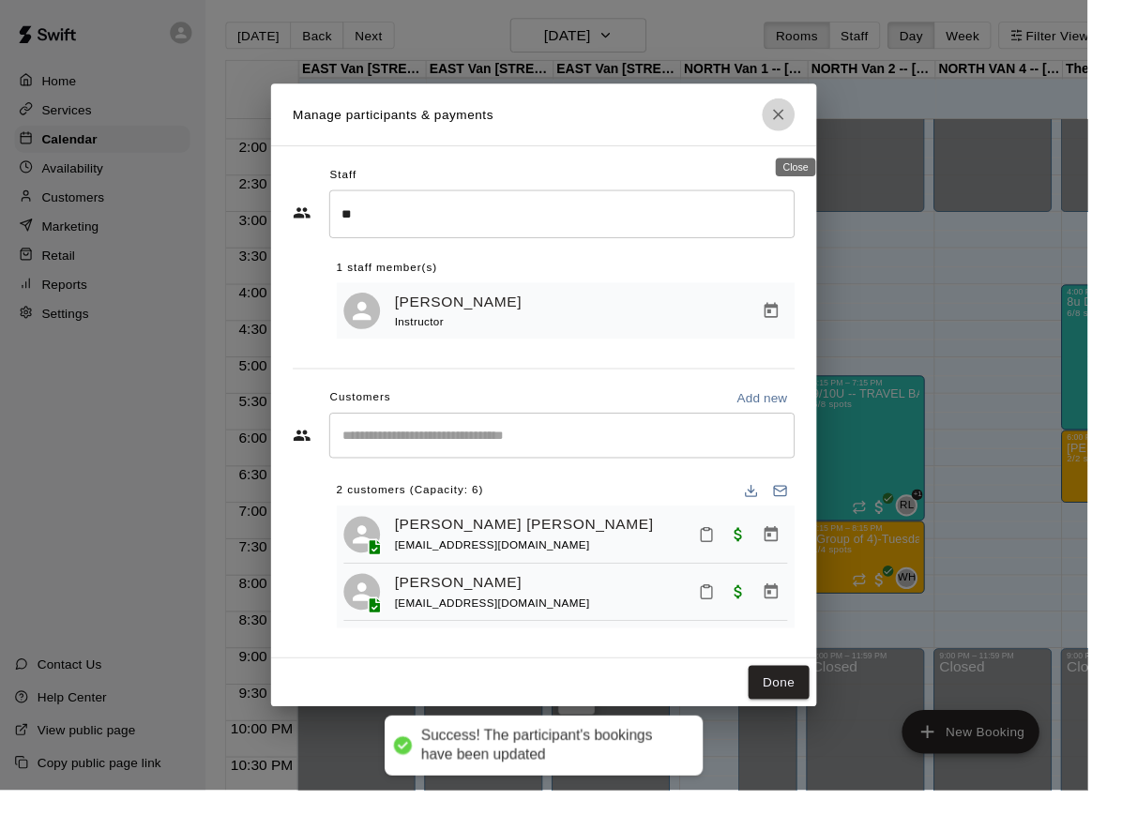
click at [808, 124] on icon "Close" at bounding box center [802, 118] width 11 height 11
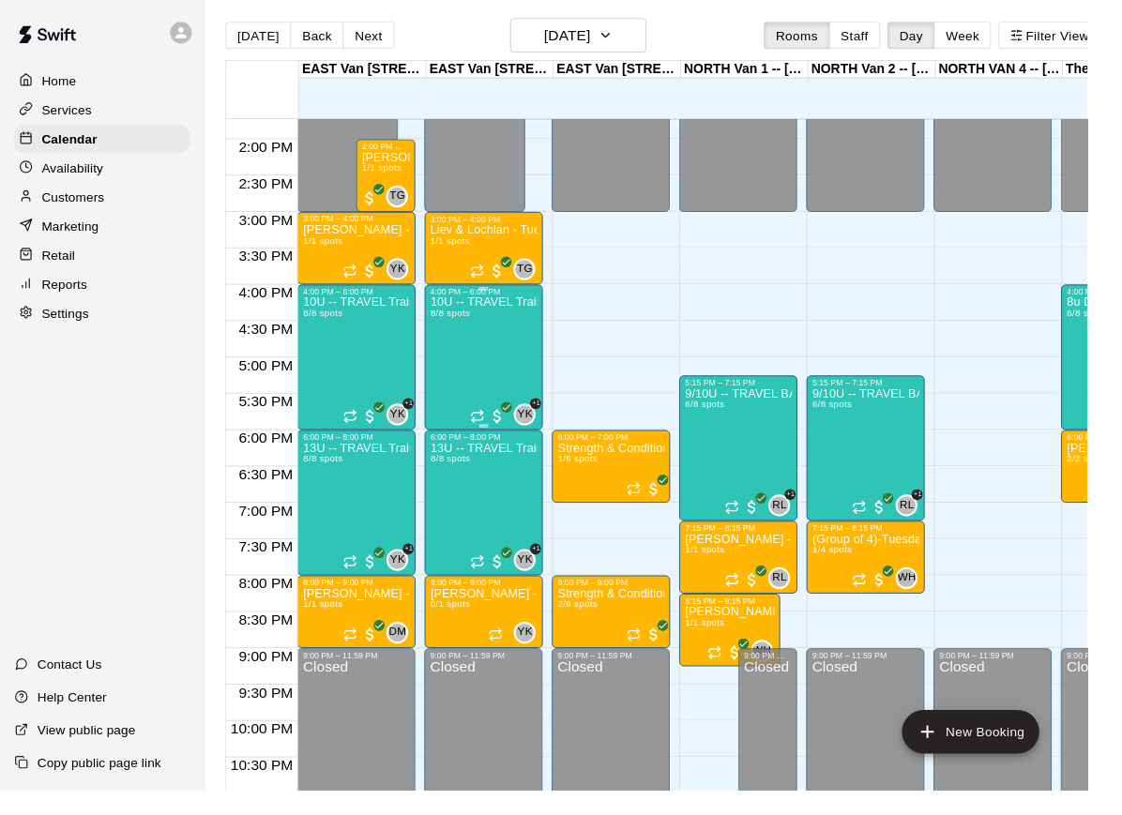
click at [493, 362] on div "10U -- TRAVEL Training TUESDAYS 8/8 spots" at bounding box center [499, 713] width 111 height 815
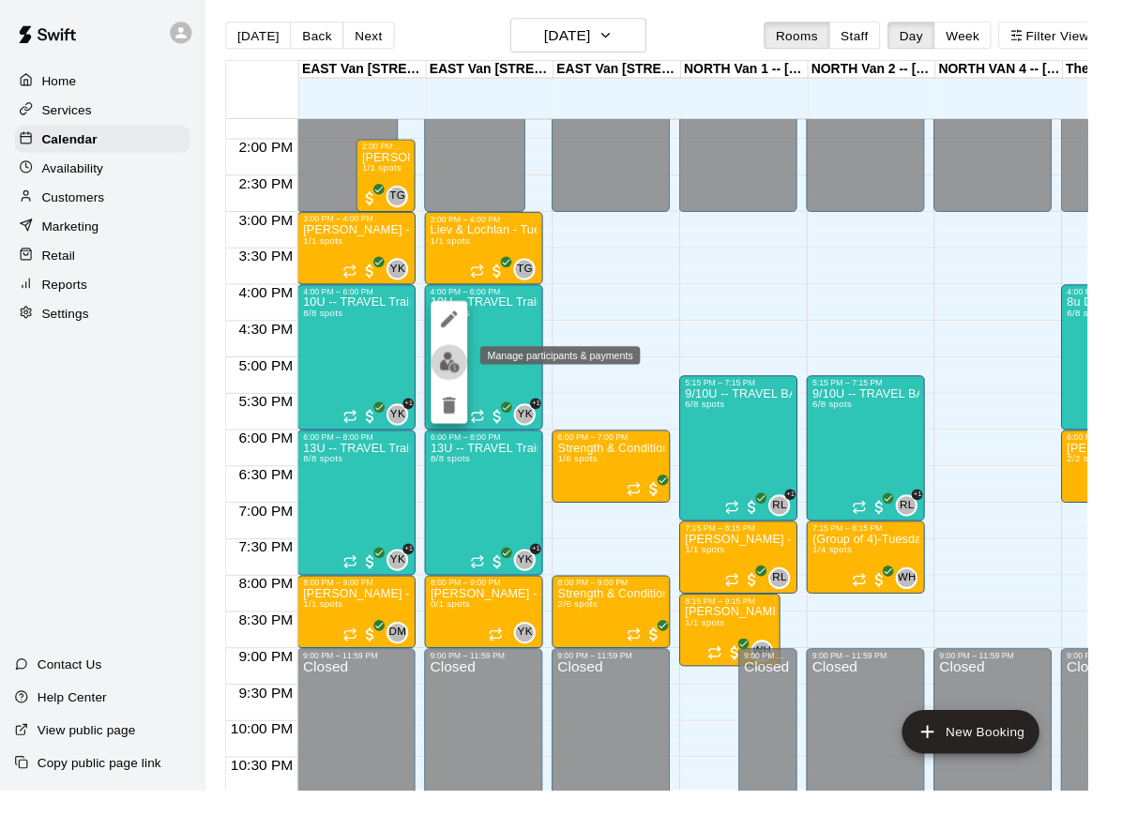
click at [460, 372] on img "edit" at bounding box center [464, 374] width 22 height 22
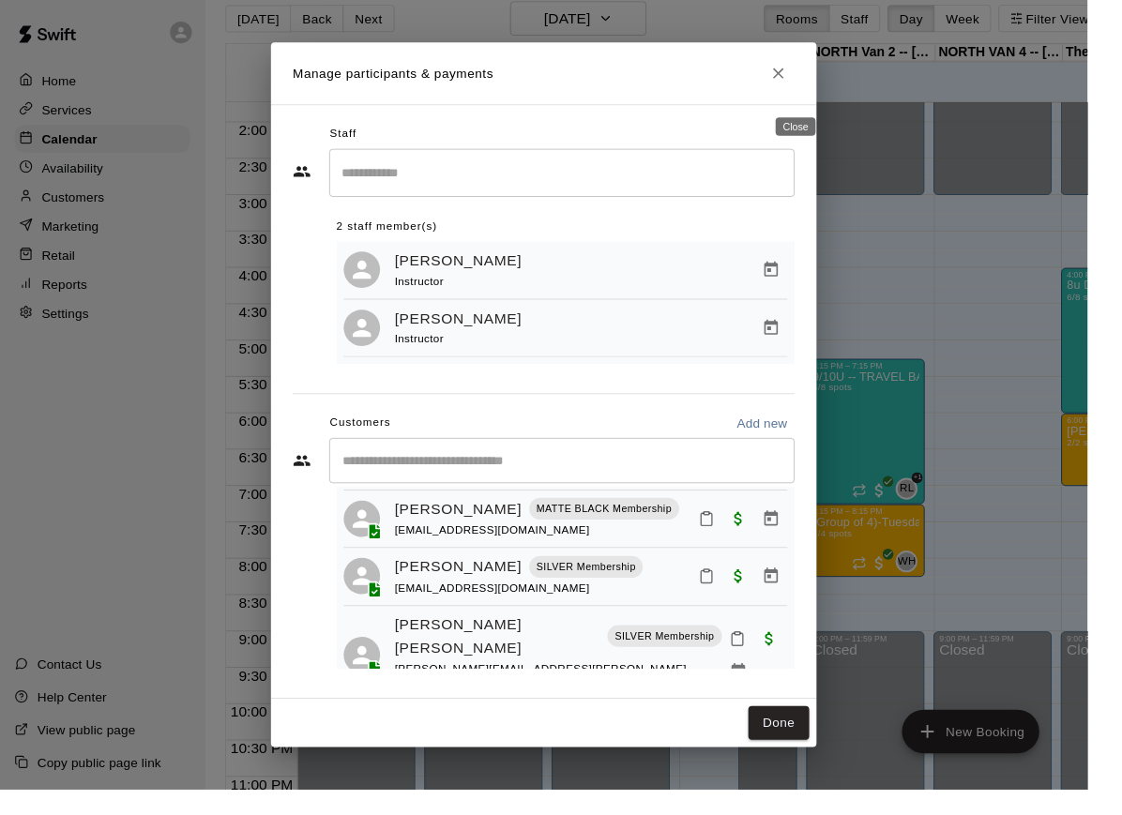
scroll to position [22, 0]
click at [812, 85] on icon "Close" at bounding box center [802, 76] width 19 height 19
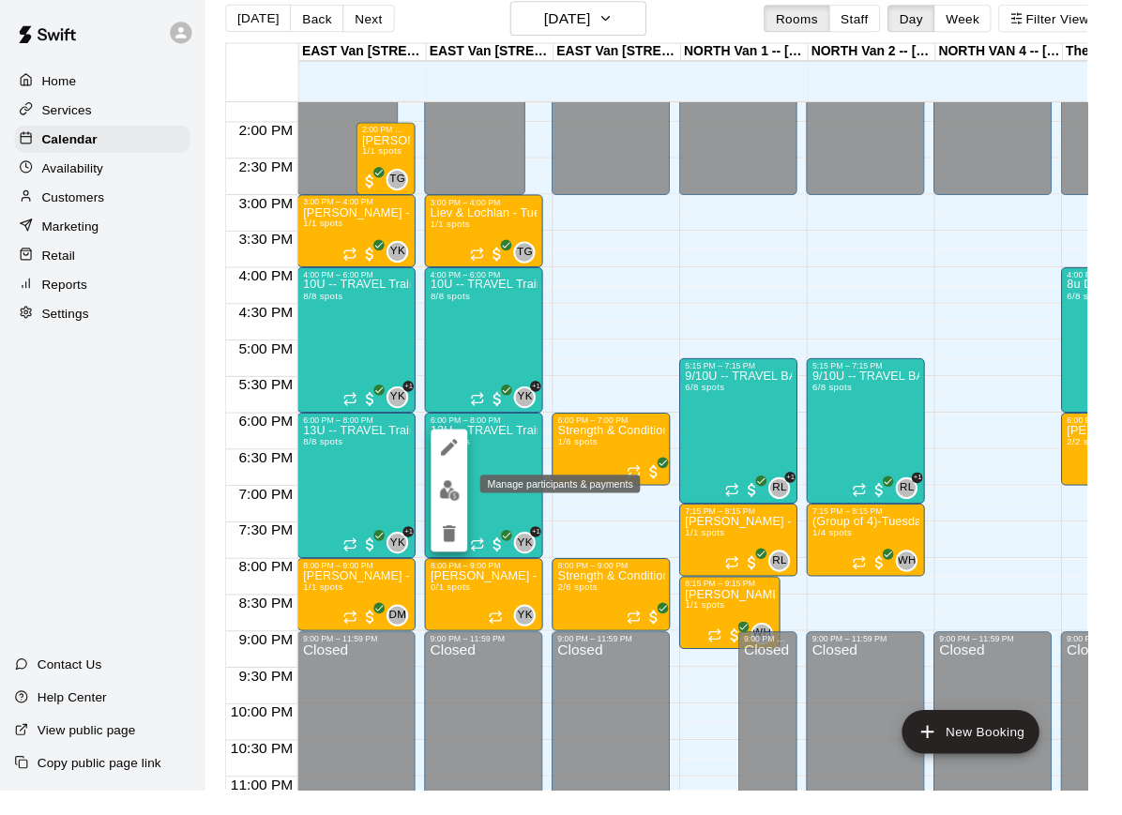
click at [468, 518] on button "edit" at bounding box center [464, 506] width 38 height 37
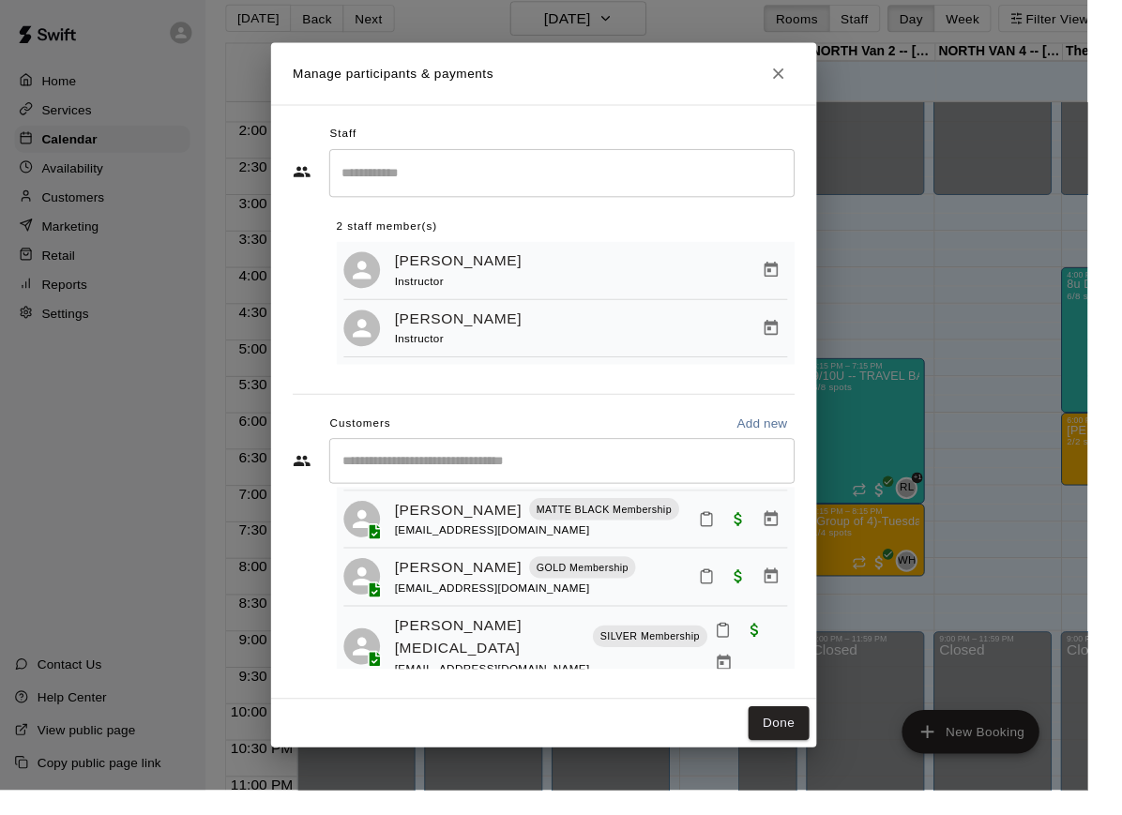
scroll to position [338, 0]
click at [803, 286] on icon "Manage bookings & payment" at bounding box center [796, 278] width 14 height 16
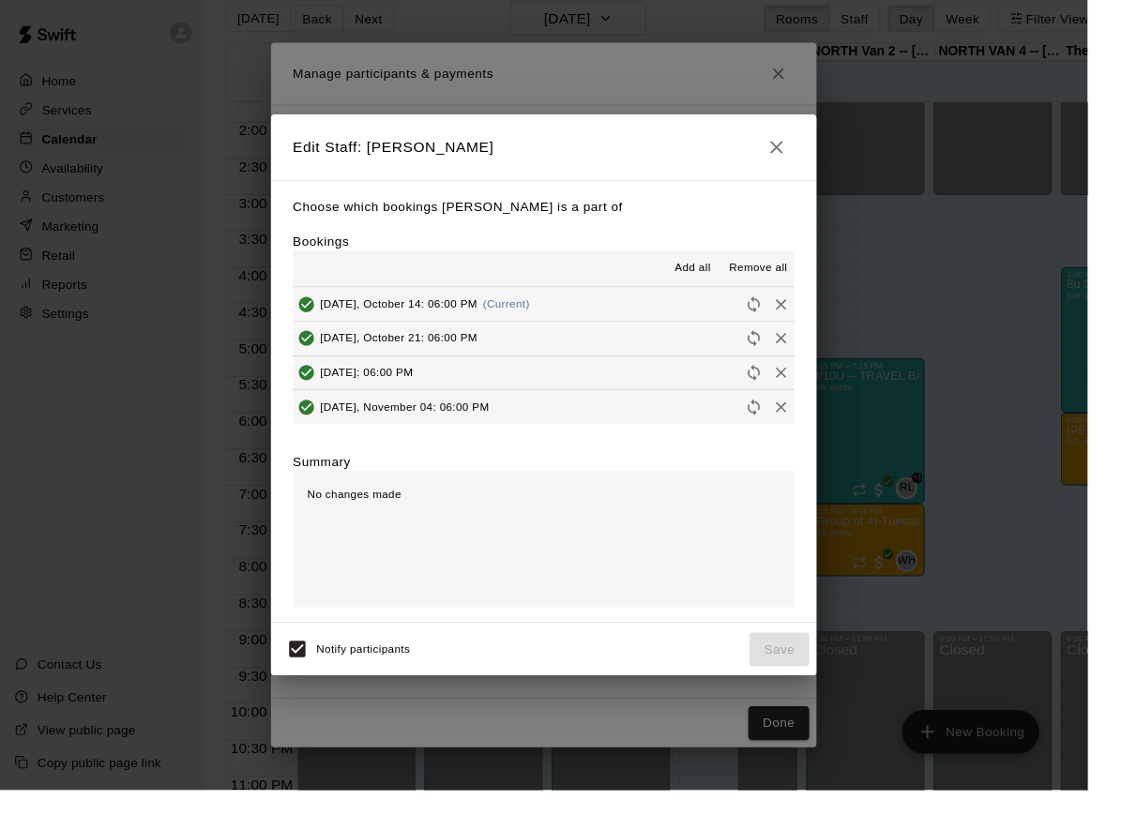
click at [809, 286] on span "Remove all" at bounding box center [782, 276] width 60 height 19
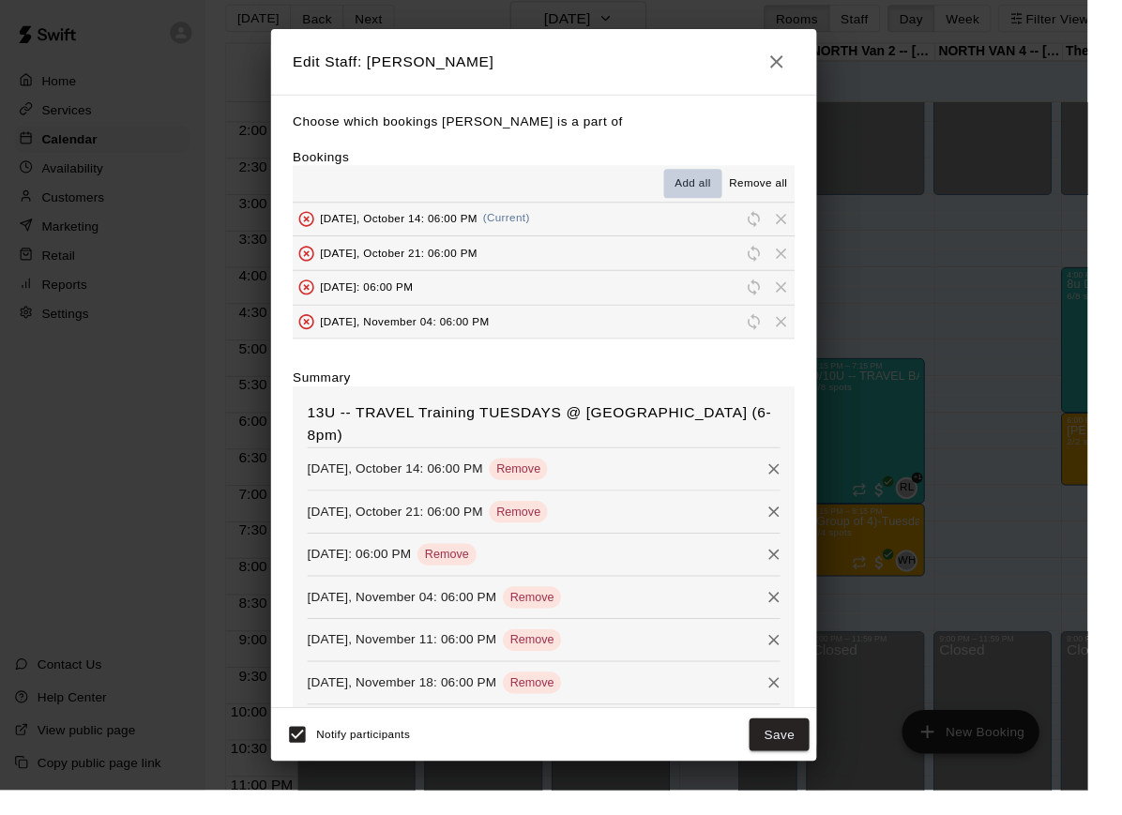
click at [731, 193] on span "Add all" at bounding box center [715, 189] width 38 height 19
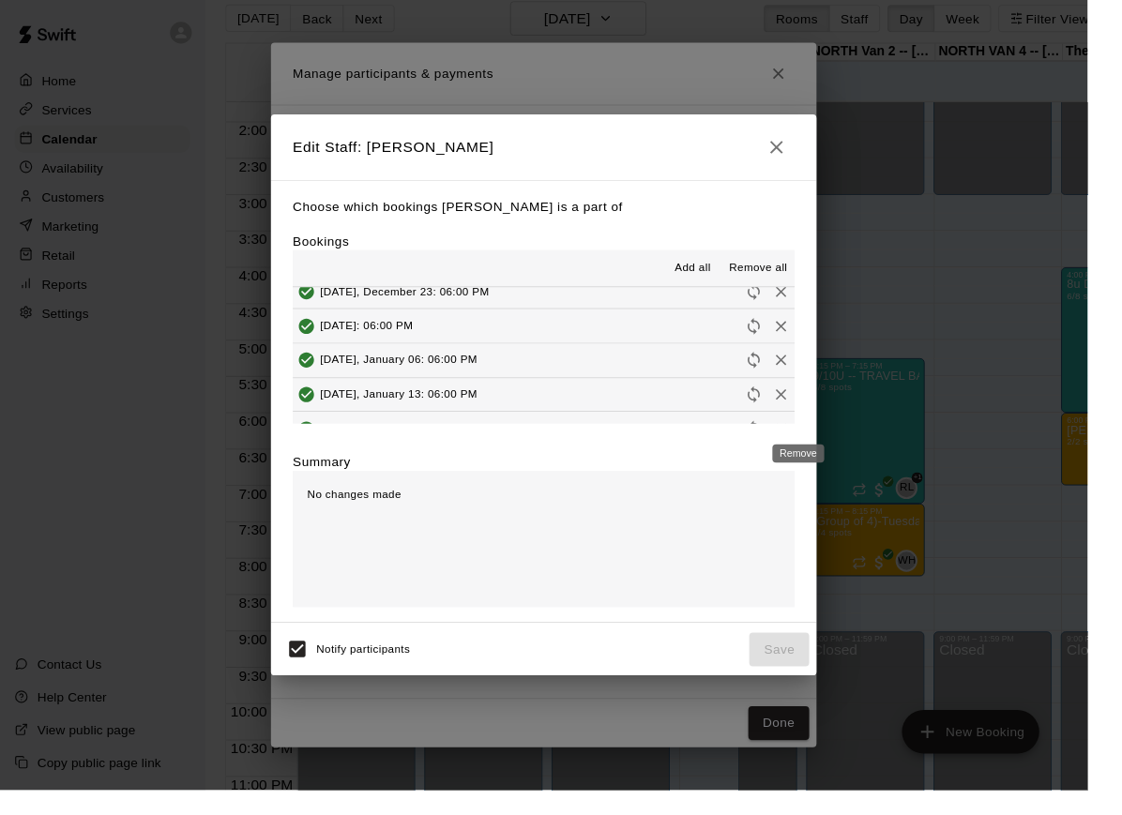
scroll to position [339, 0]
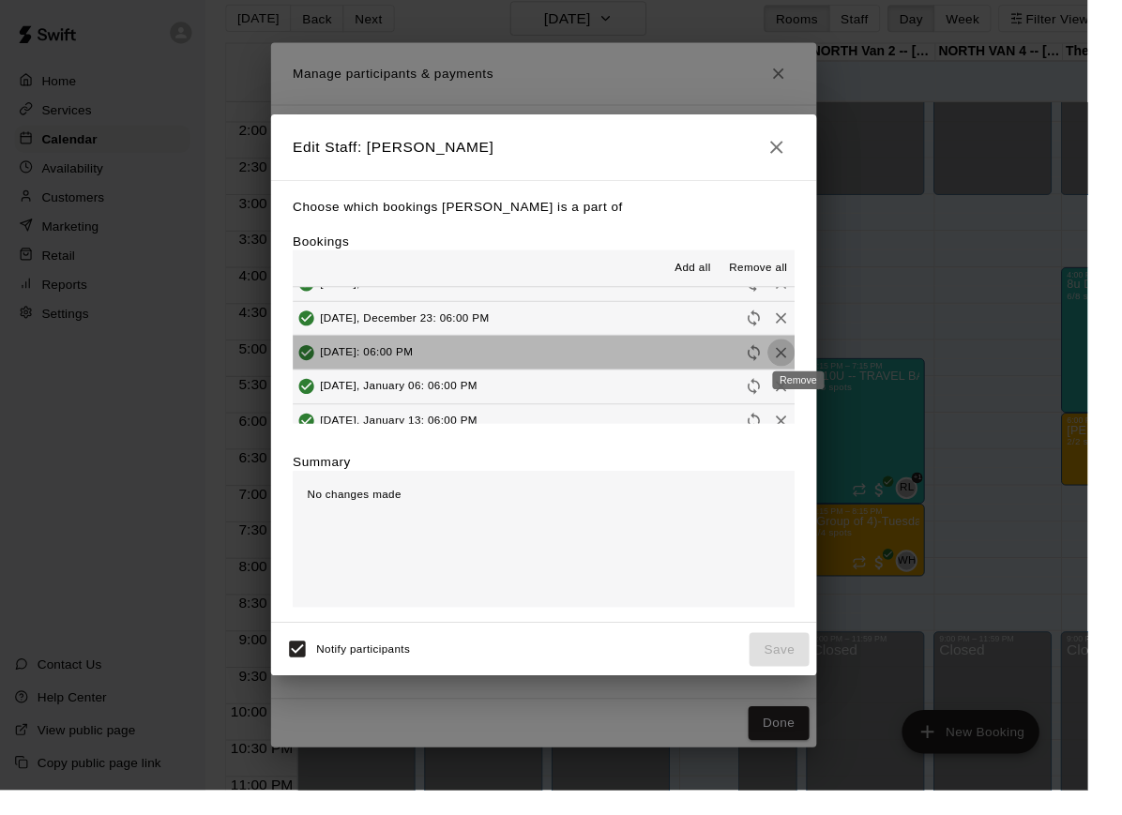
click at [811, 368] on icon "Remove" at bounding box center [805, 363] width 11 height 11
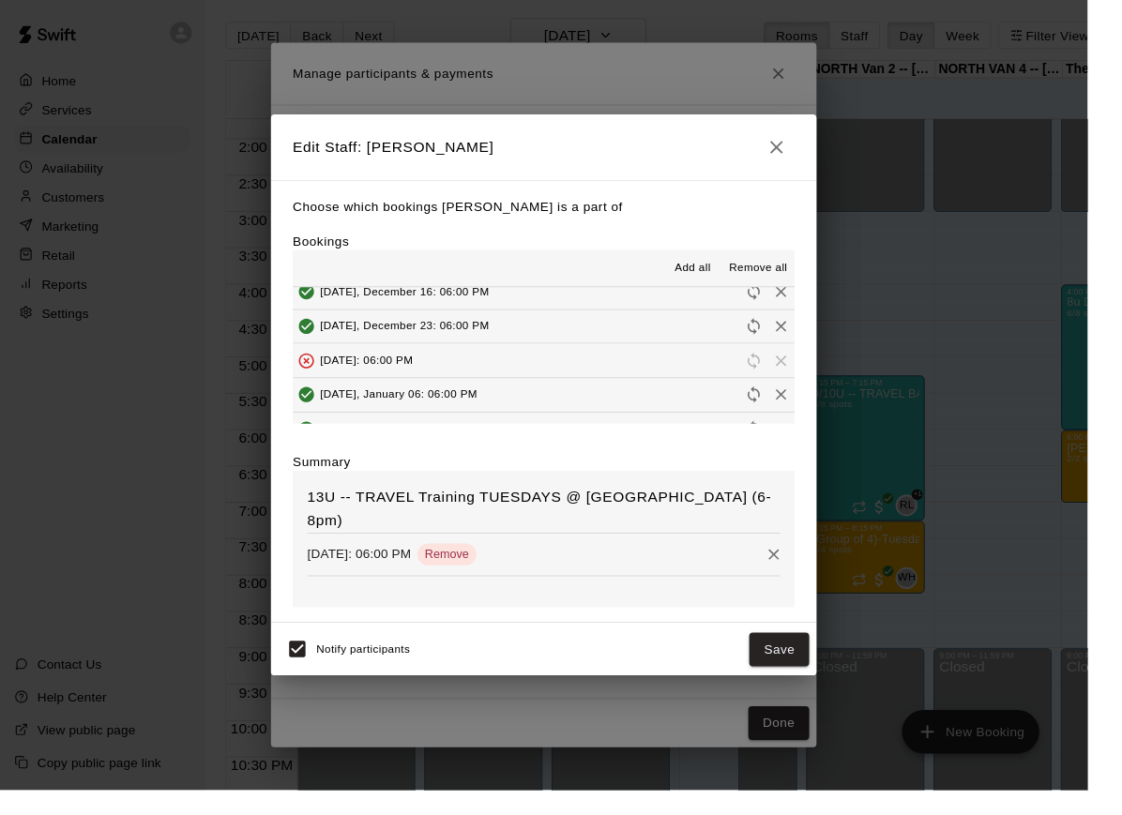
scroll to position [329, 0]
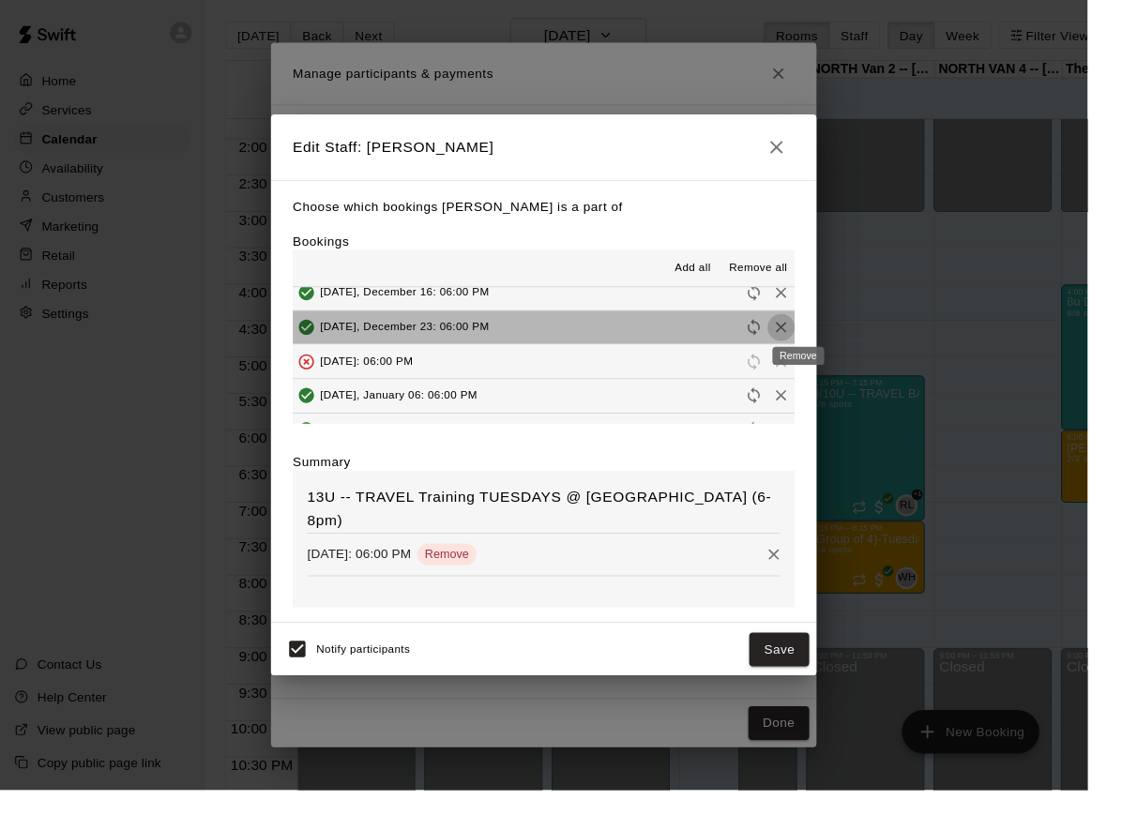
click at [815, 344] on icon "Remove" at bounding box center [805, 337] width 19 height 19
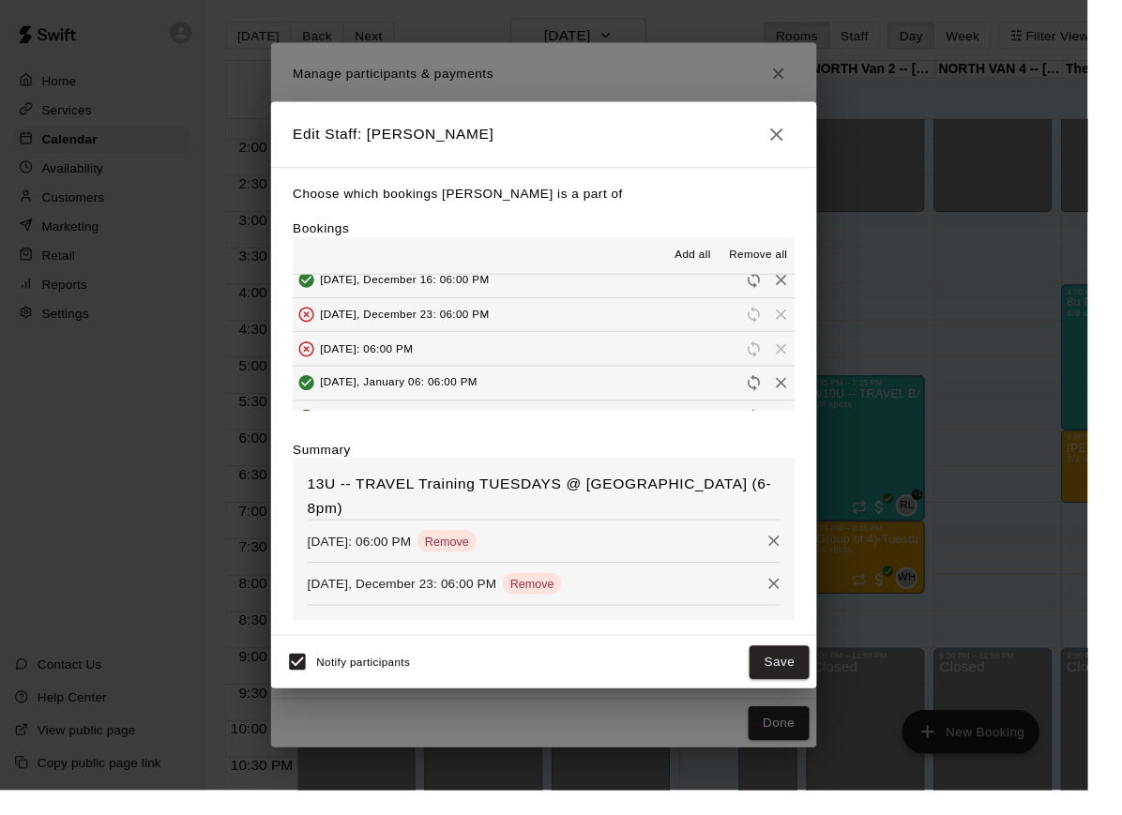
click at [809, 150] on icon "button" at bounding box center [801, 139] width 23 height 23
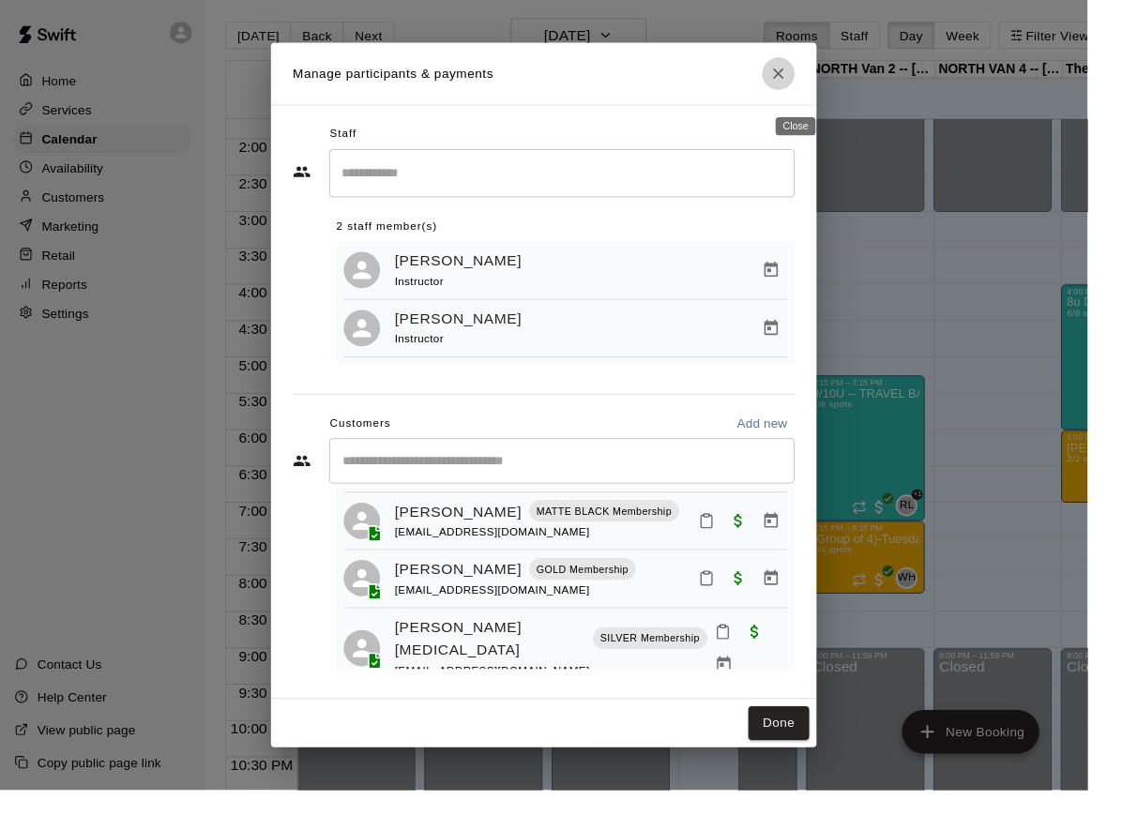
click at [812, 83] on icon "Close" at bounding box center [802, 76] width 19 height 19
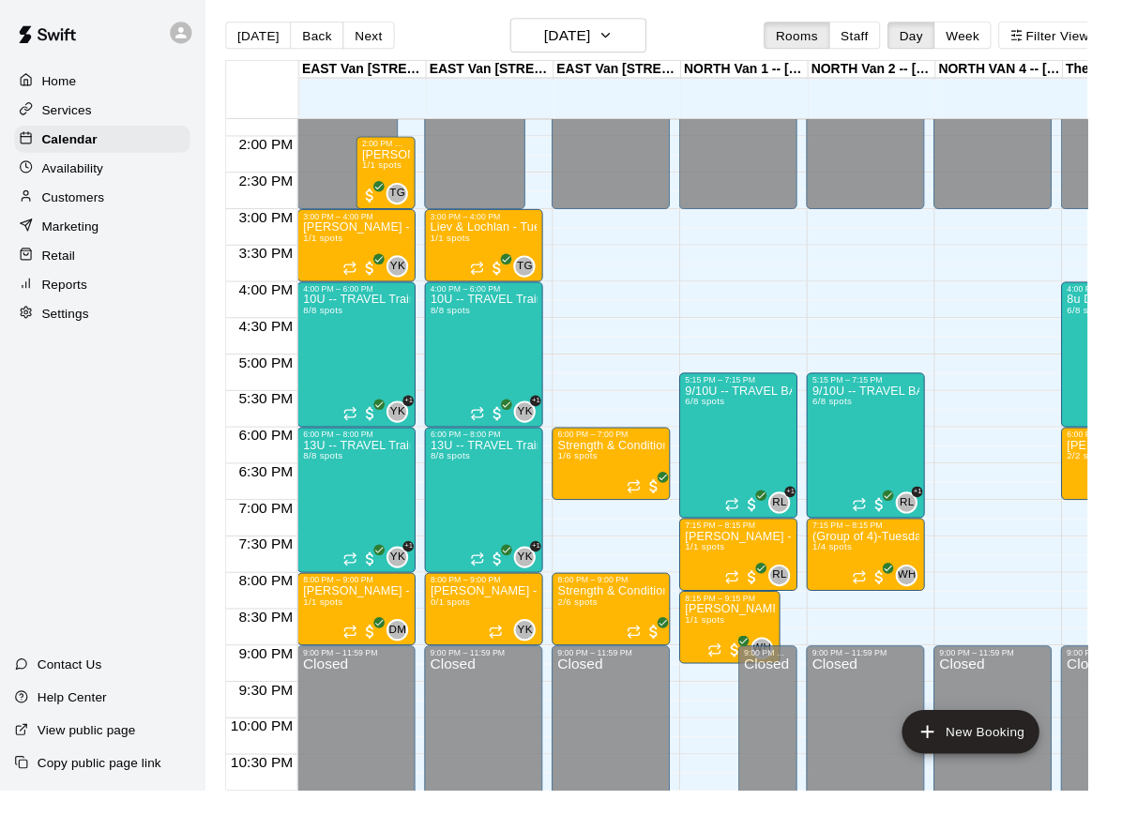
scroll to position [0, 0]
